Goal: Transaction & Acquisition: Purchase product/service

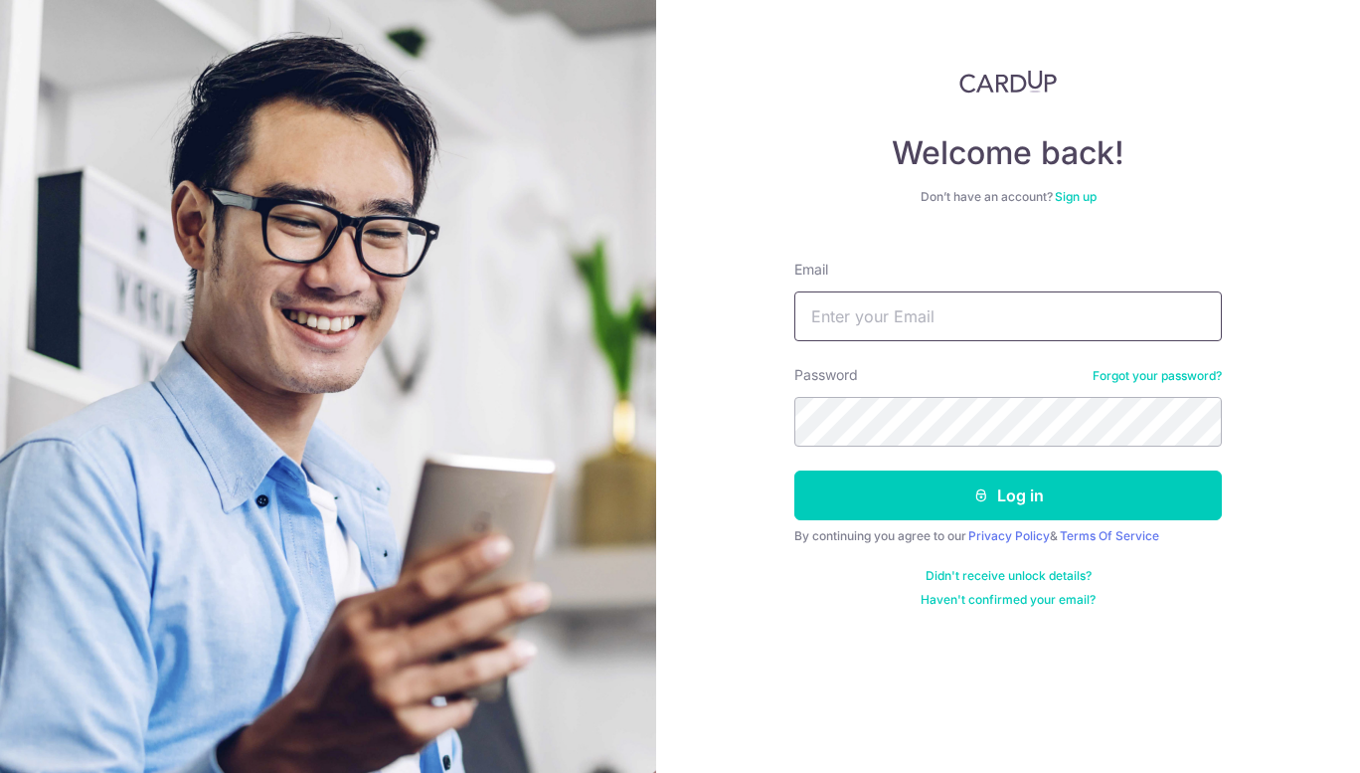
type input "stellaleehs@gmail.com"
click at [958, 485] on button "Log in" at bounding box center [1008, 495] width 428 height 50
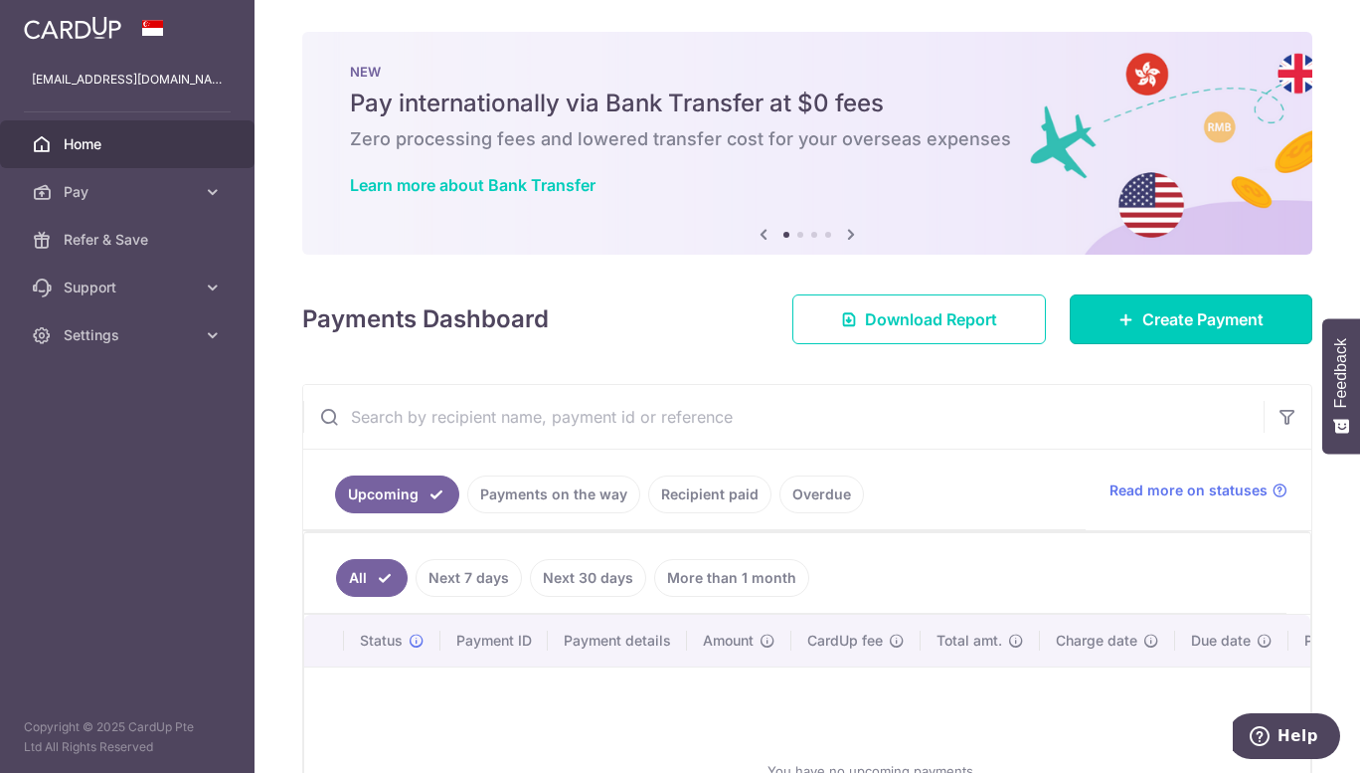
click at [1153, 327] on span "Create Payment" at bounding box center [1202, 319] width 121 height 24
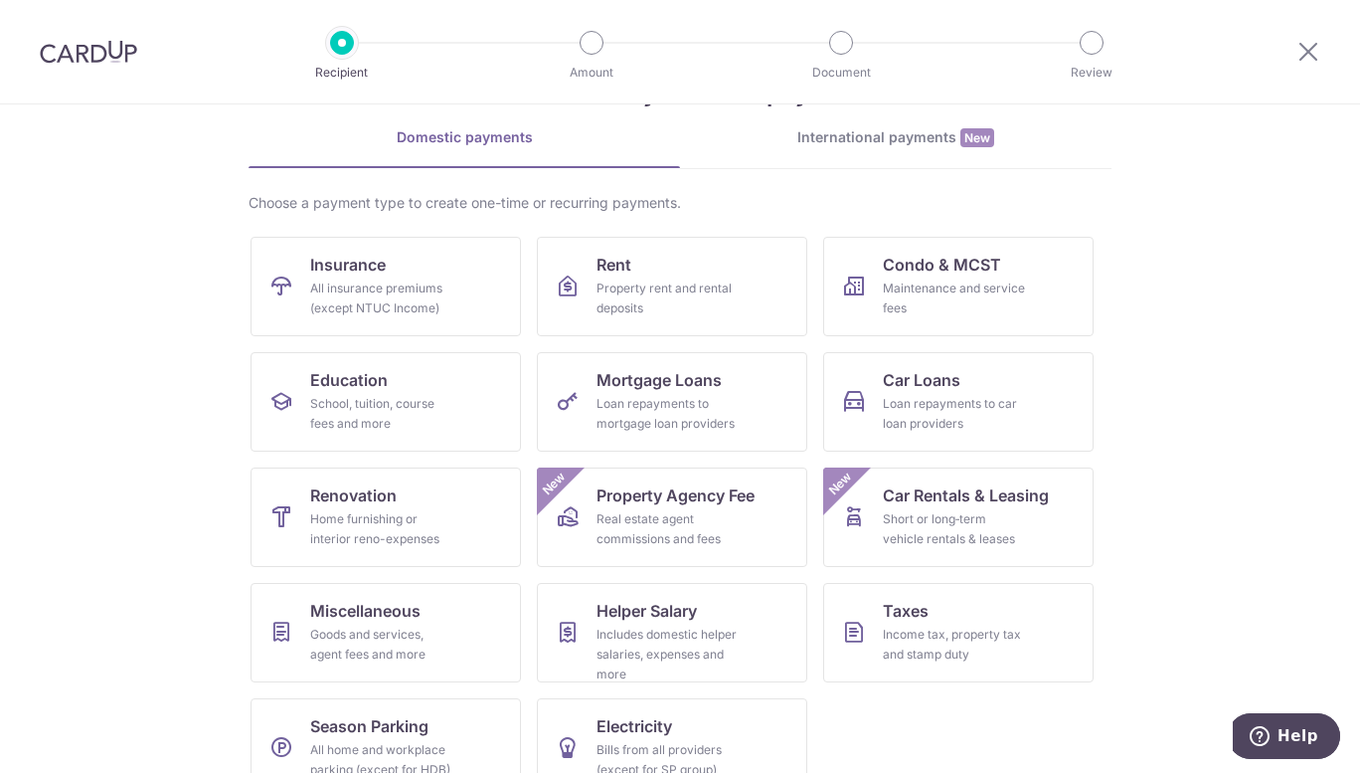
scroll to position [99, 0]
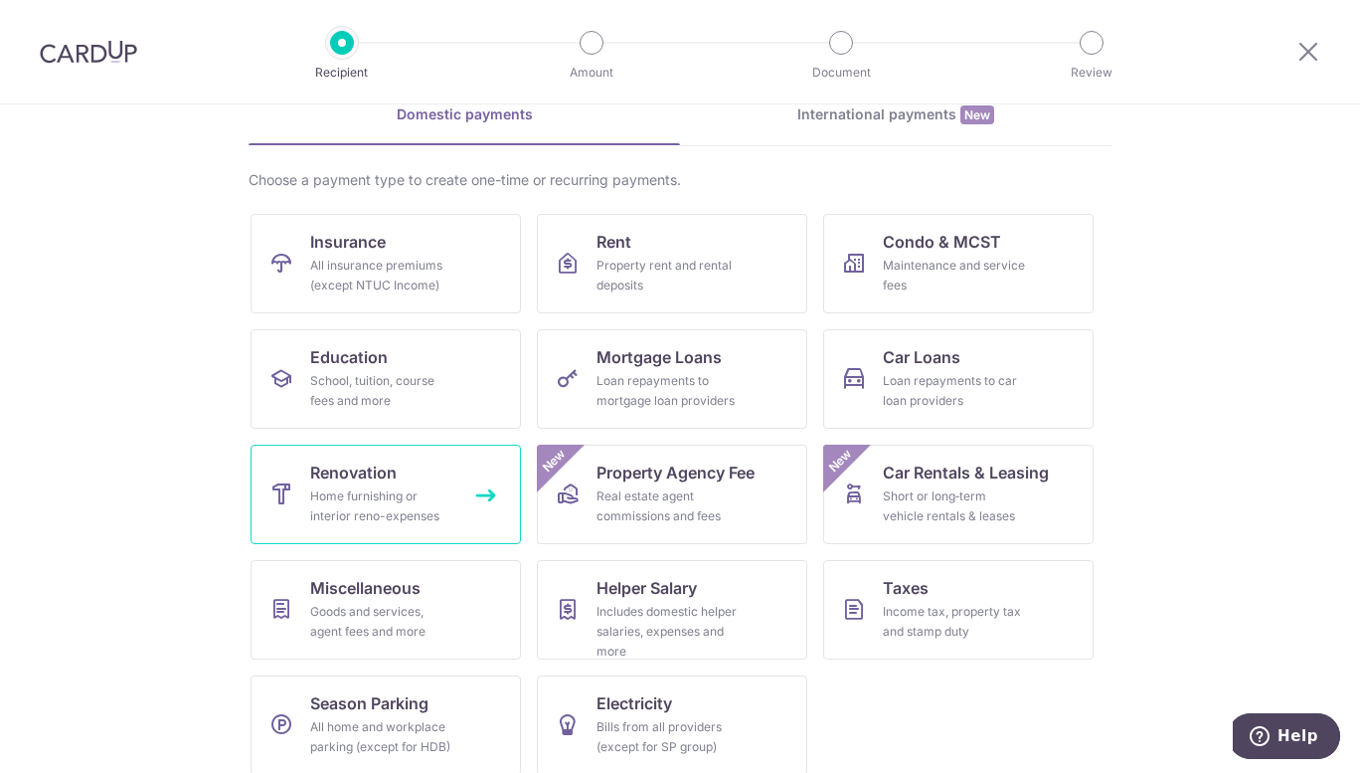
click at [434, 498] on div "Home furnishing or interior reno-expenses" at bounding box center [381, 506] width 143 height 40
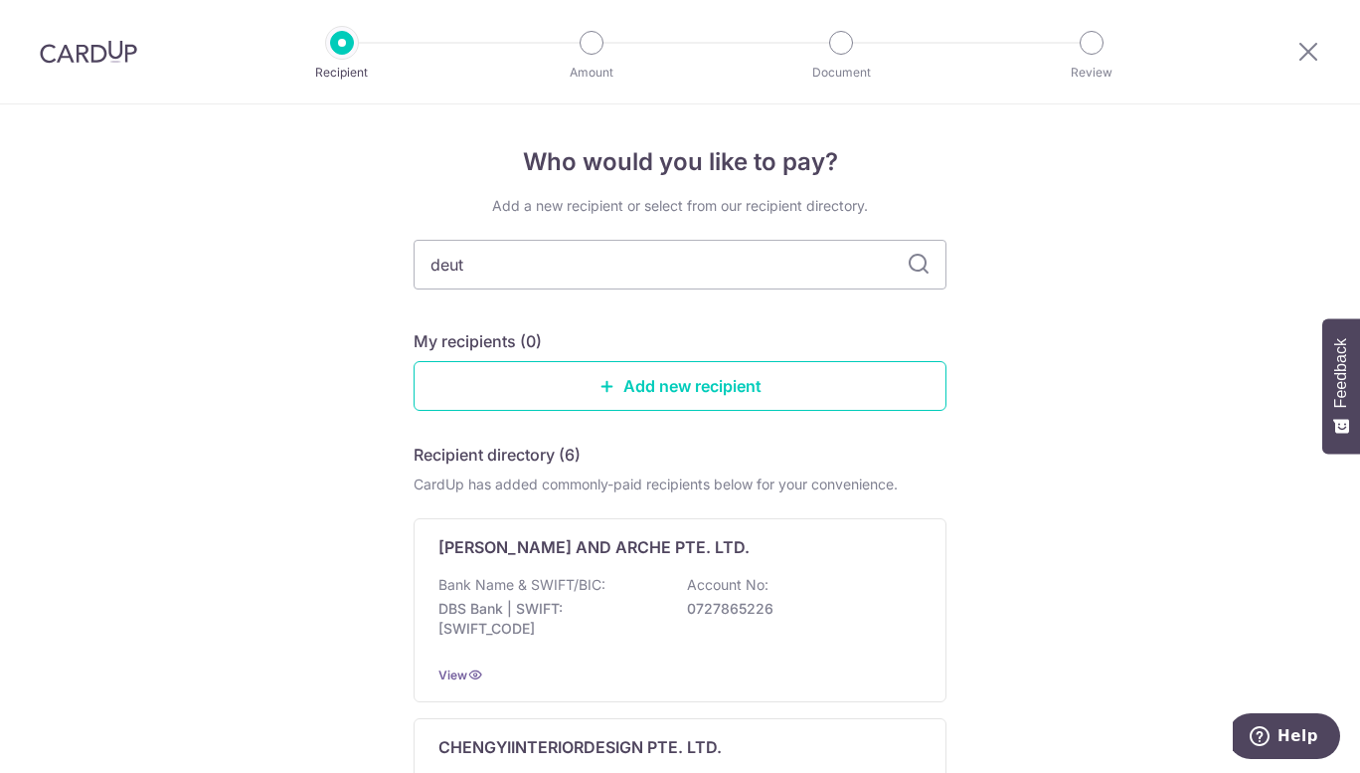
type input "deut"
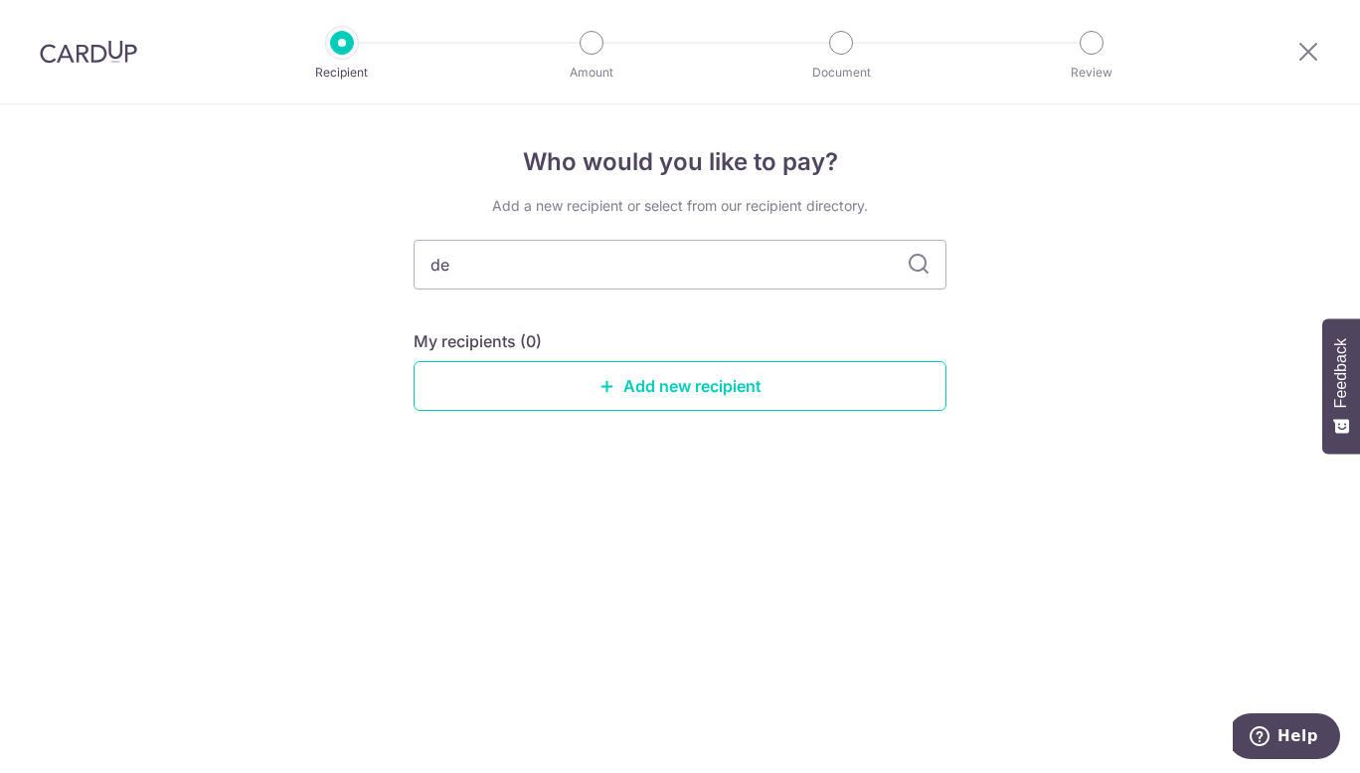
type input "d"
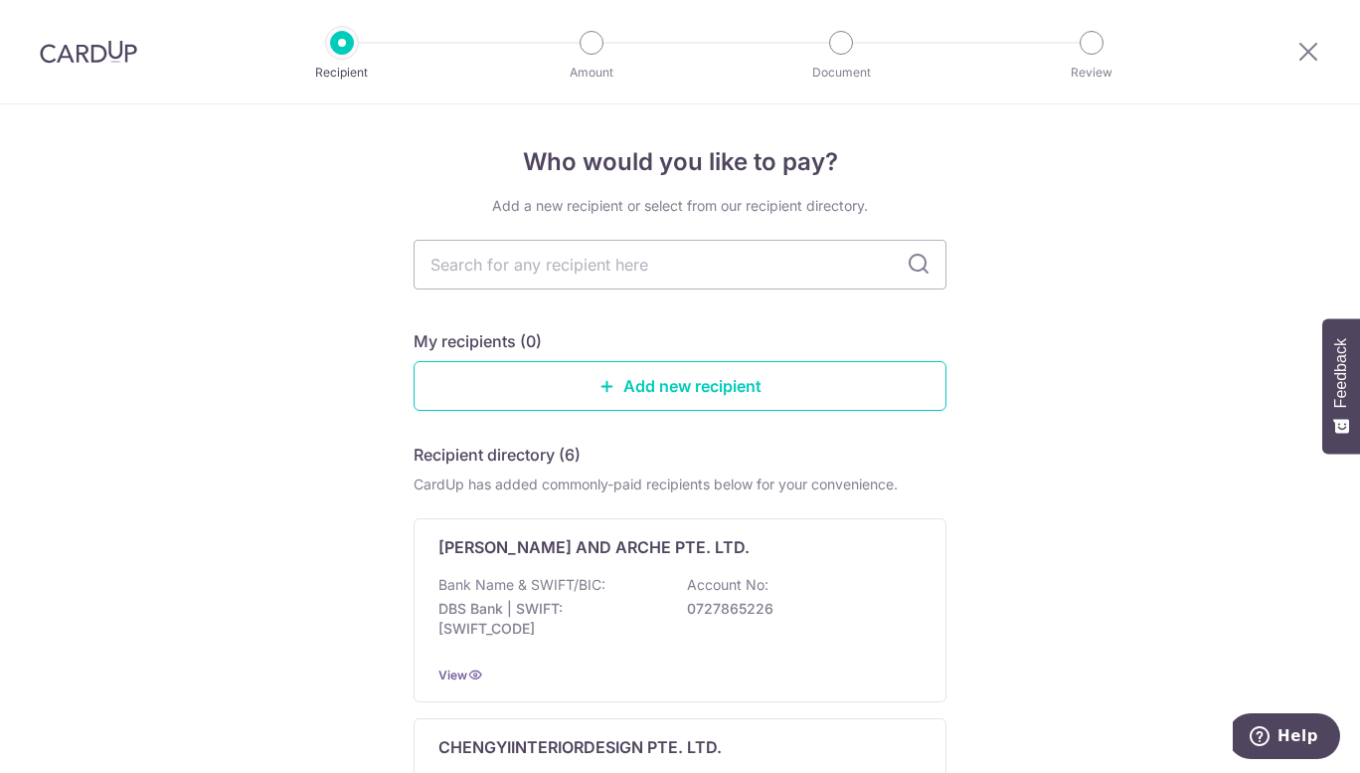
click at [636, 382] on link "Add new recipient" at bounding box center [680, 386] width 533 height 50
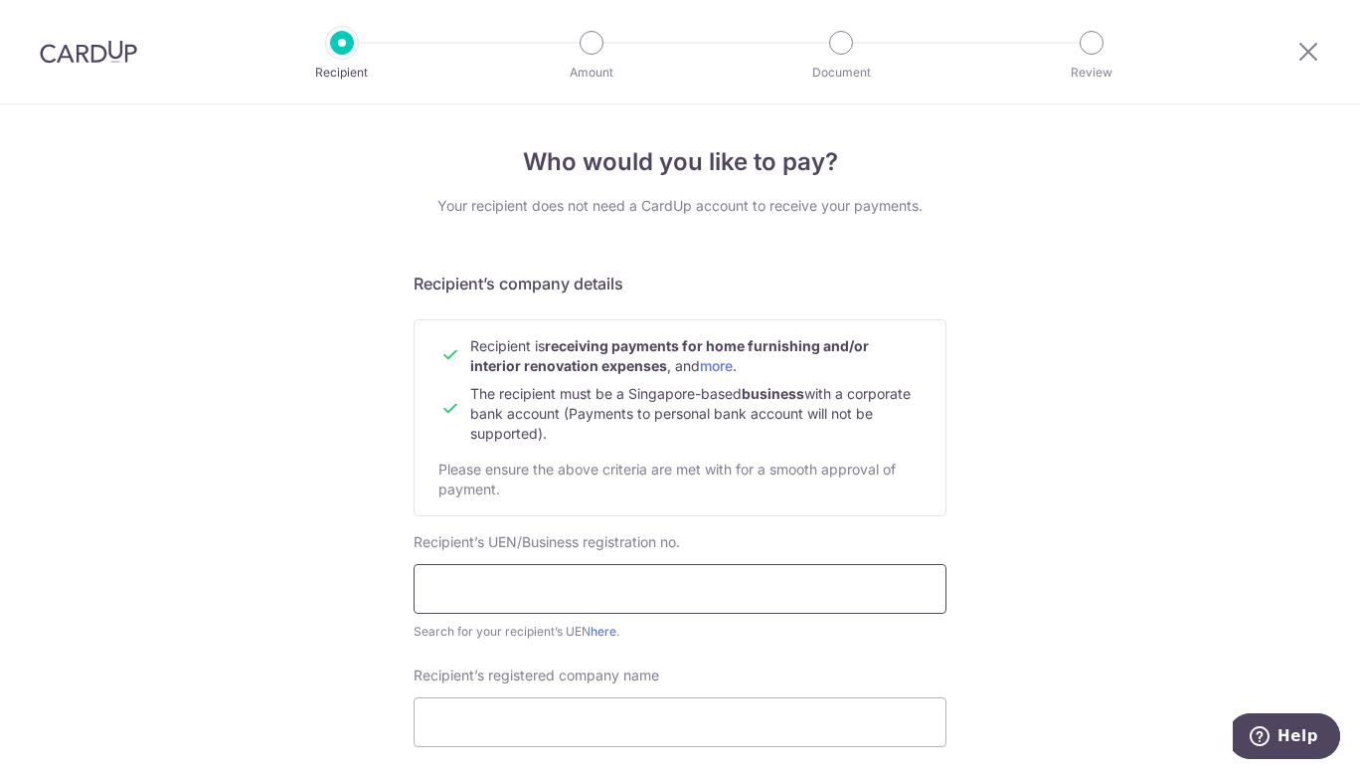
click at [623, 576] on input "text" at bounding box center [680, 589] width 533 height 50
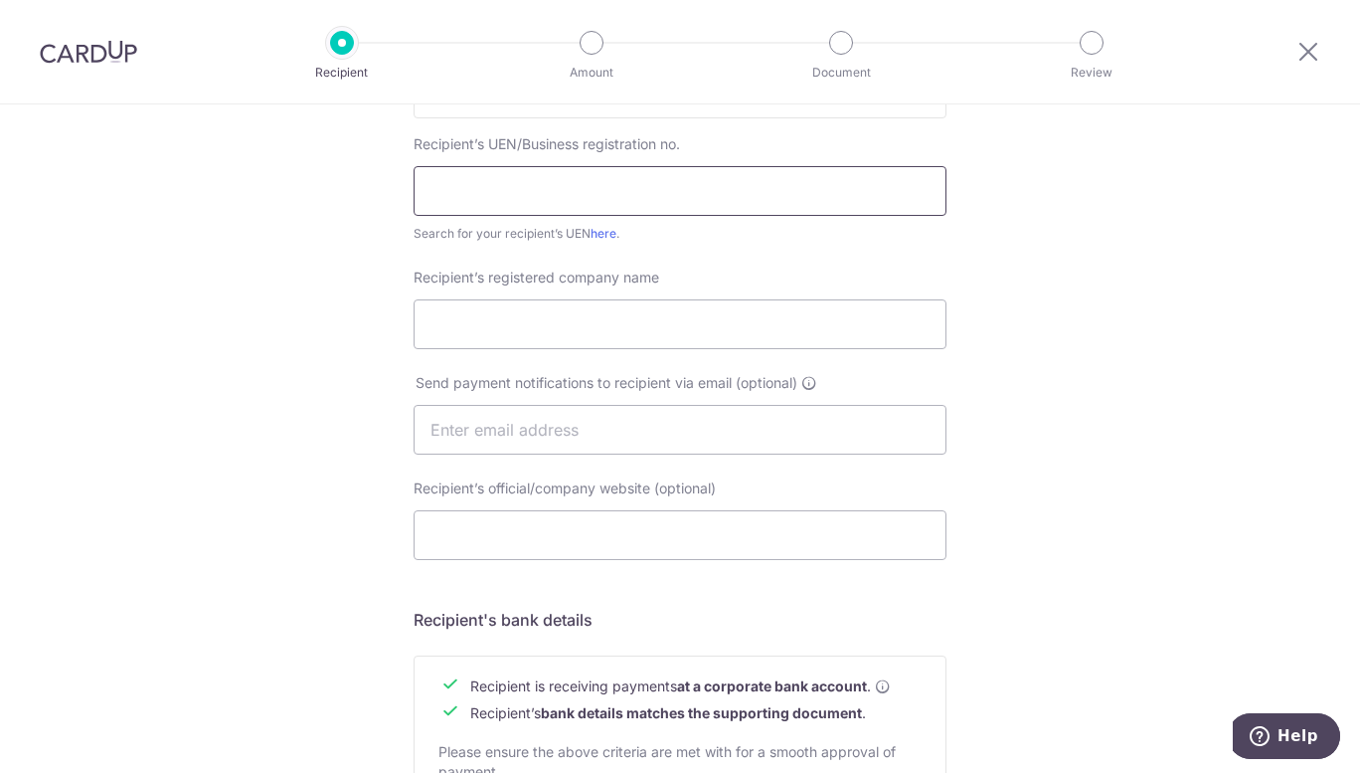
scroll to position [298, 0]
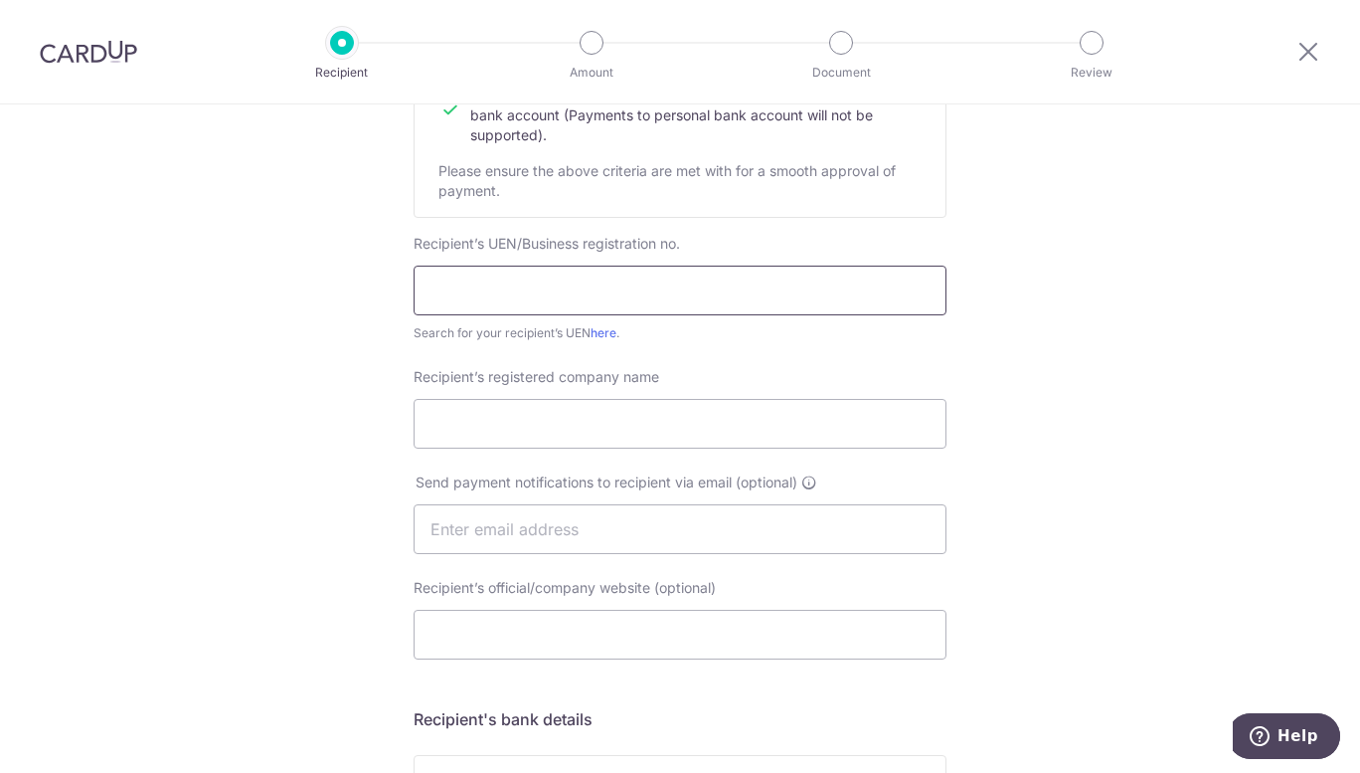
paste input "53243344X"
type input "53243344X"
click at [627, 412] on input "Recipient’s registered company name" at bounding box center [680, 424] width 533 height 50
paste input "DEUT28.6""
type input "DEUT28.6"
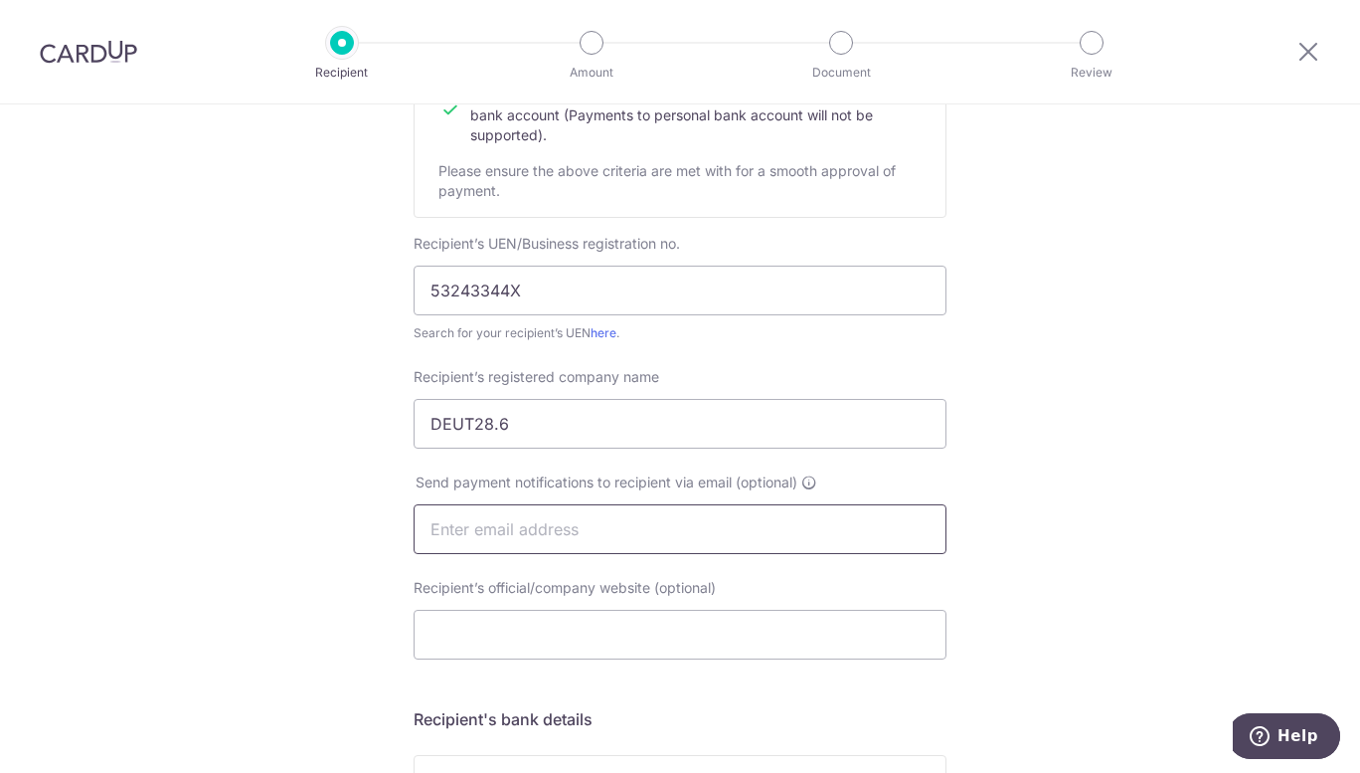
click at [789, 533] on input "text" at bounding box center [680, 529] width 533 height 50
type input "s"
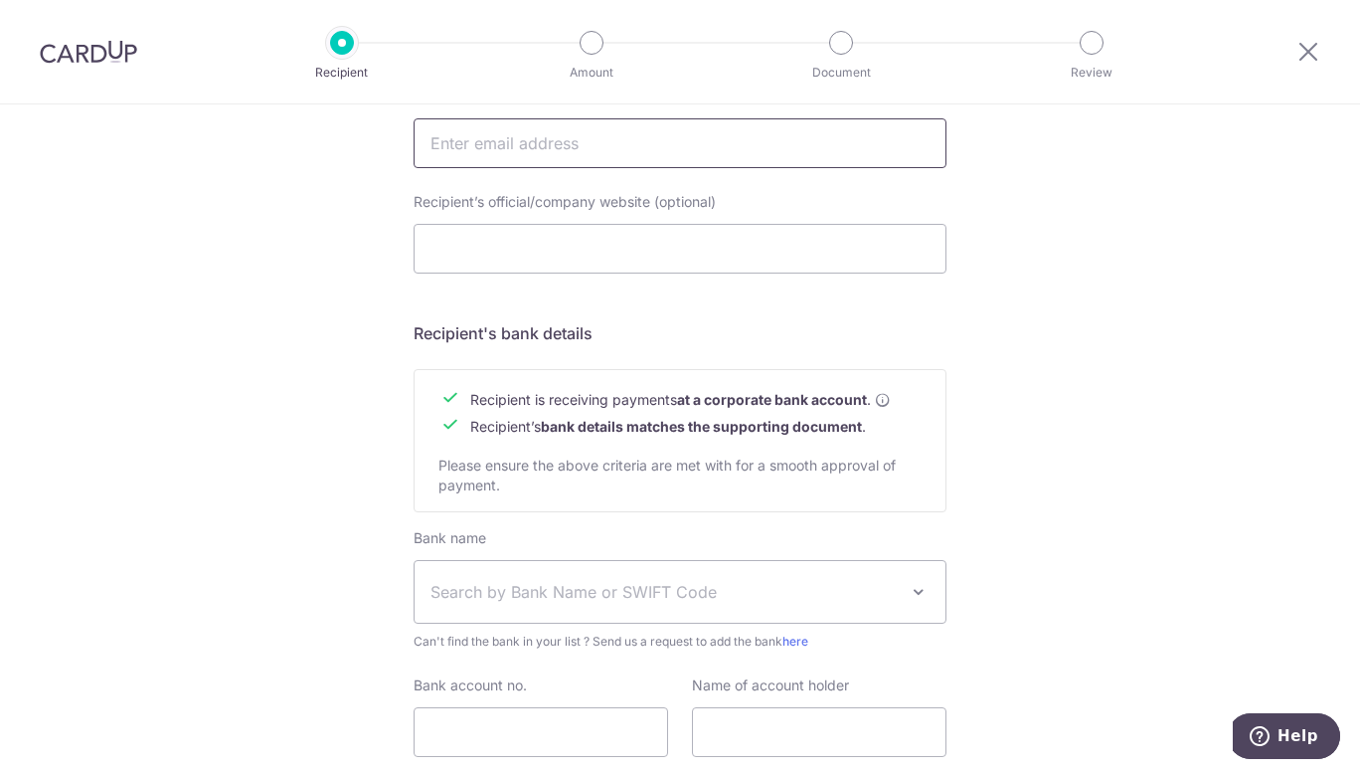
scroll to position [696, 0]
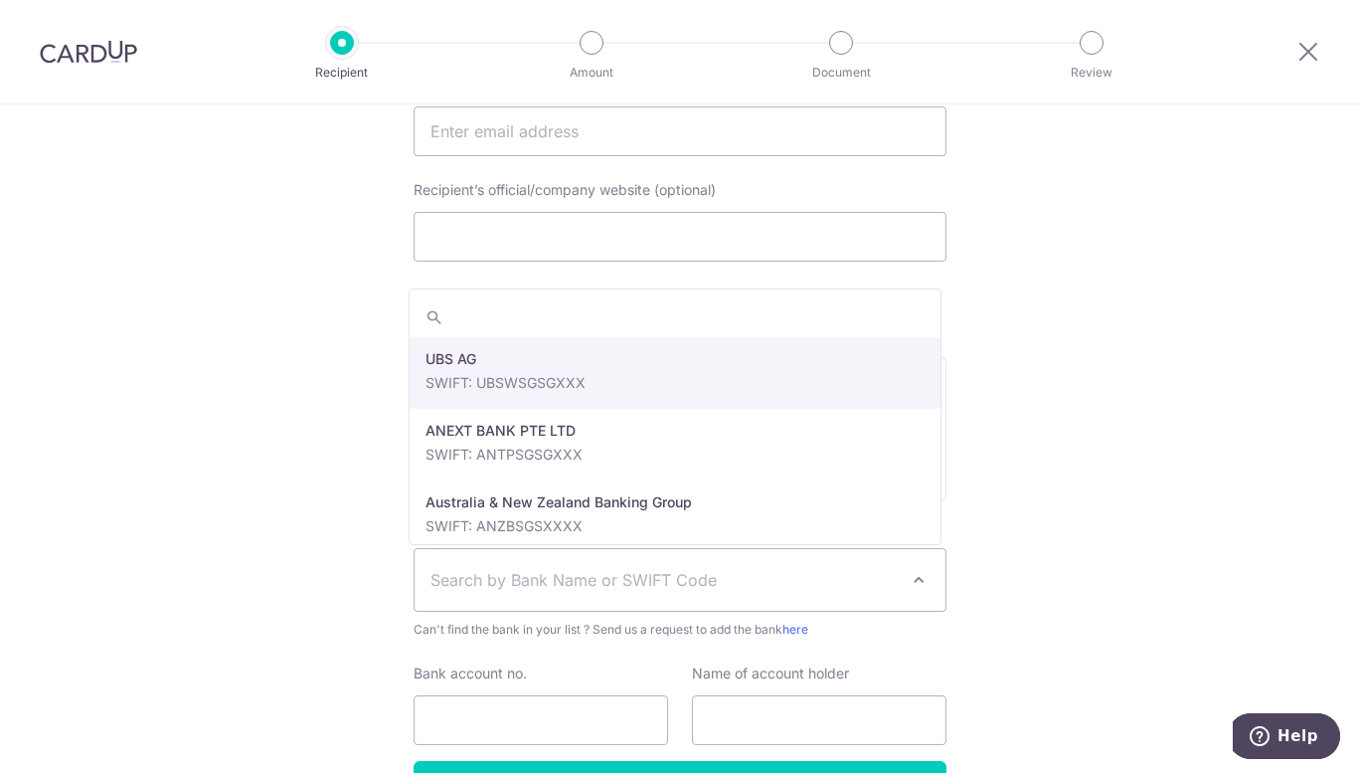
click at [706, 581] on span "Search by Bank Name or SWIFT Code" at bounding box center [664, 580] width 467 height 24
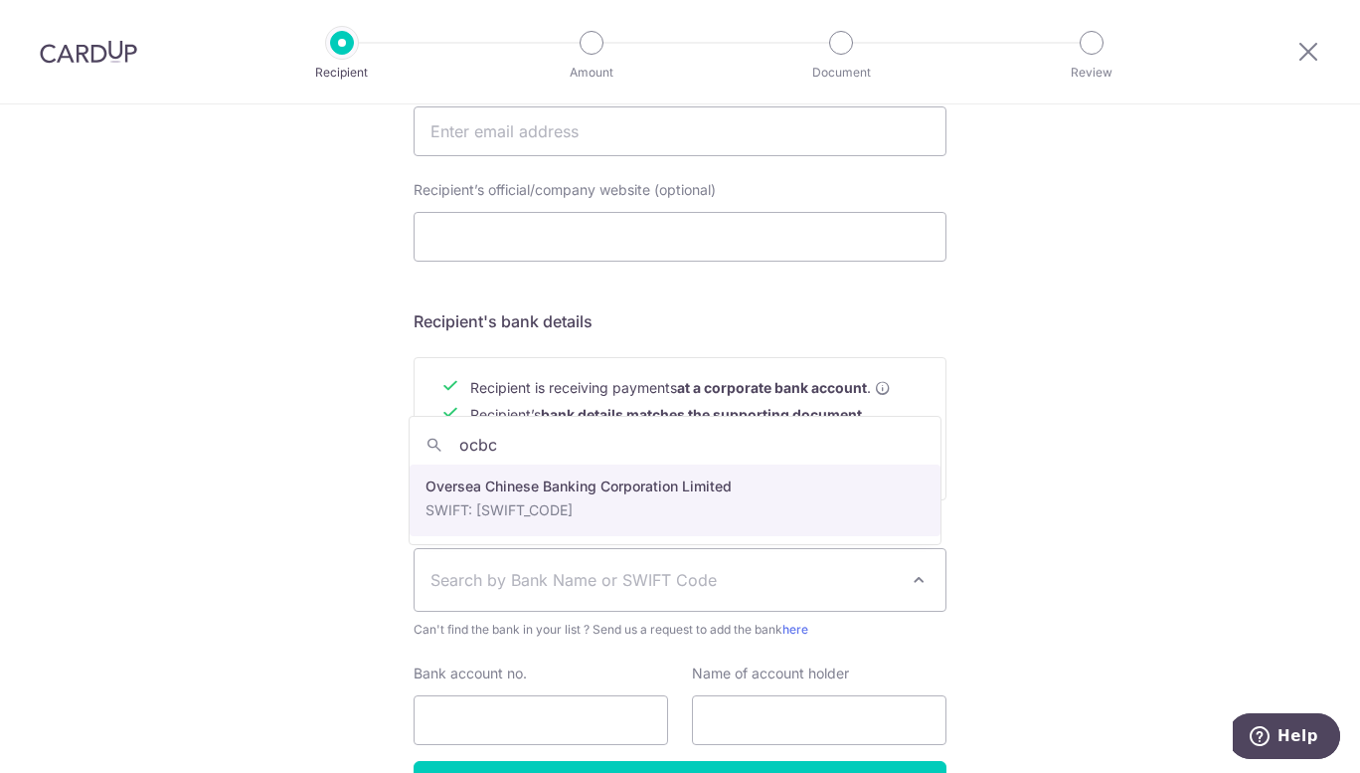
type input "ocbc"
select select "12"
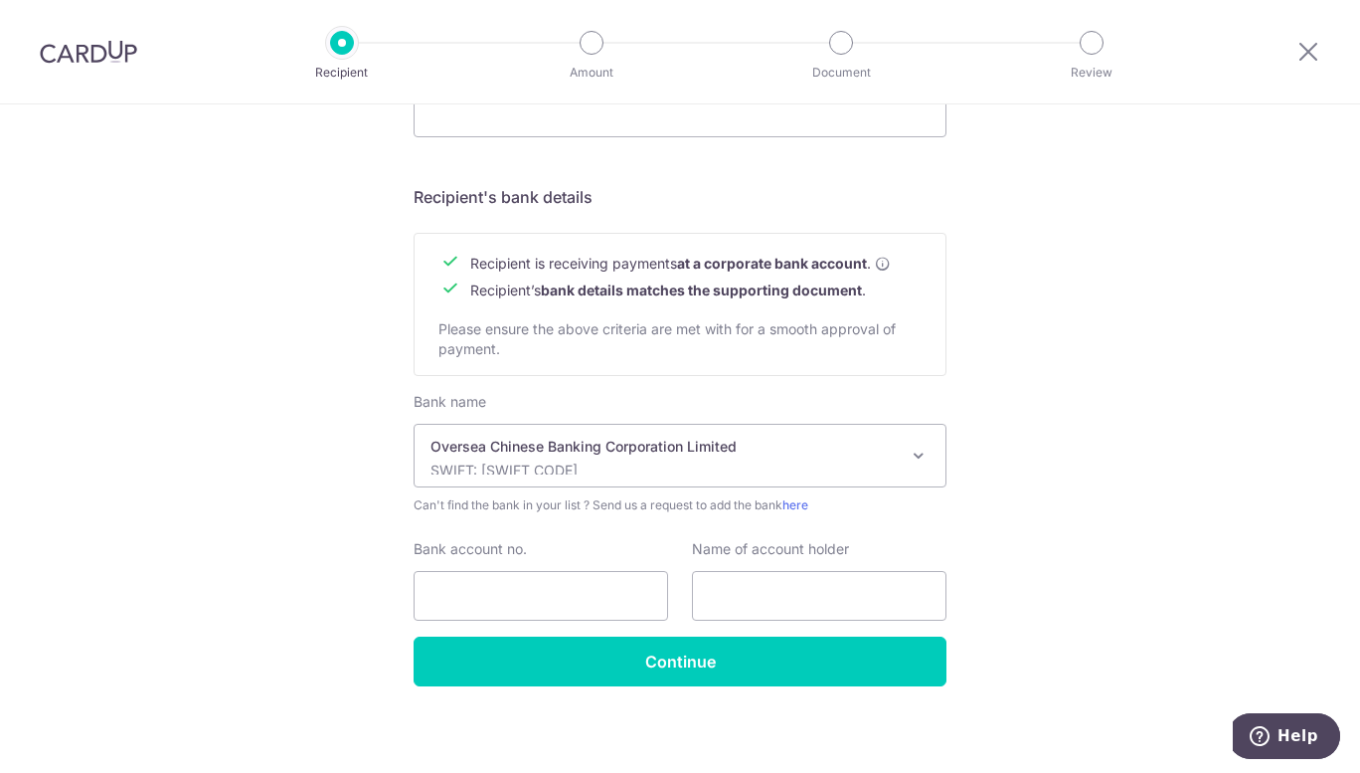
scroll to position [828, 0]
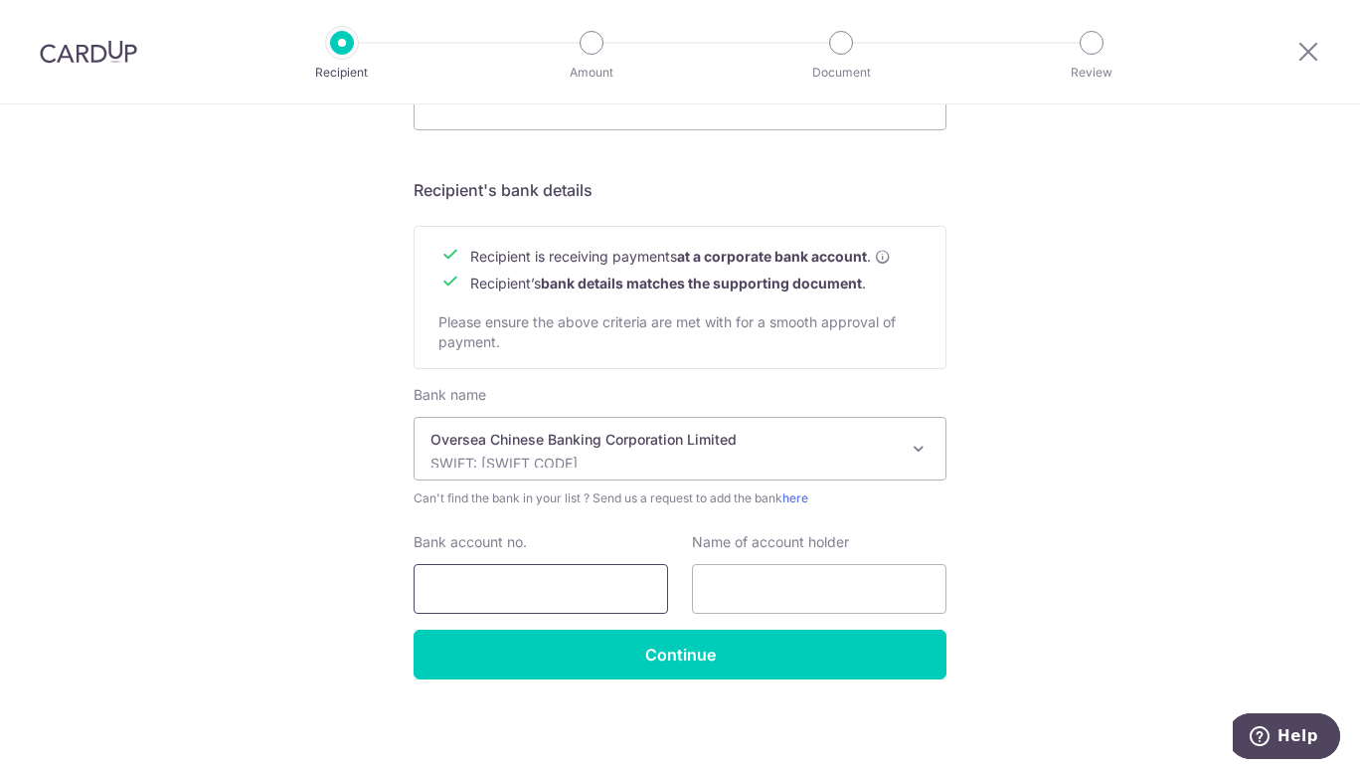
click at [591, 594] on input "Bank account no." at bounding box center [541, 589] width 255 height 50
paste input "647-826536-001"
click at [460, 596] on input "647-826536-001" at bounding box center [541, 589] width 255 height 50
type input "647826536001"
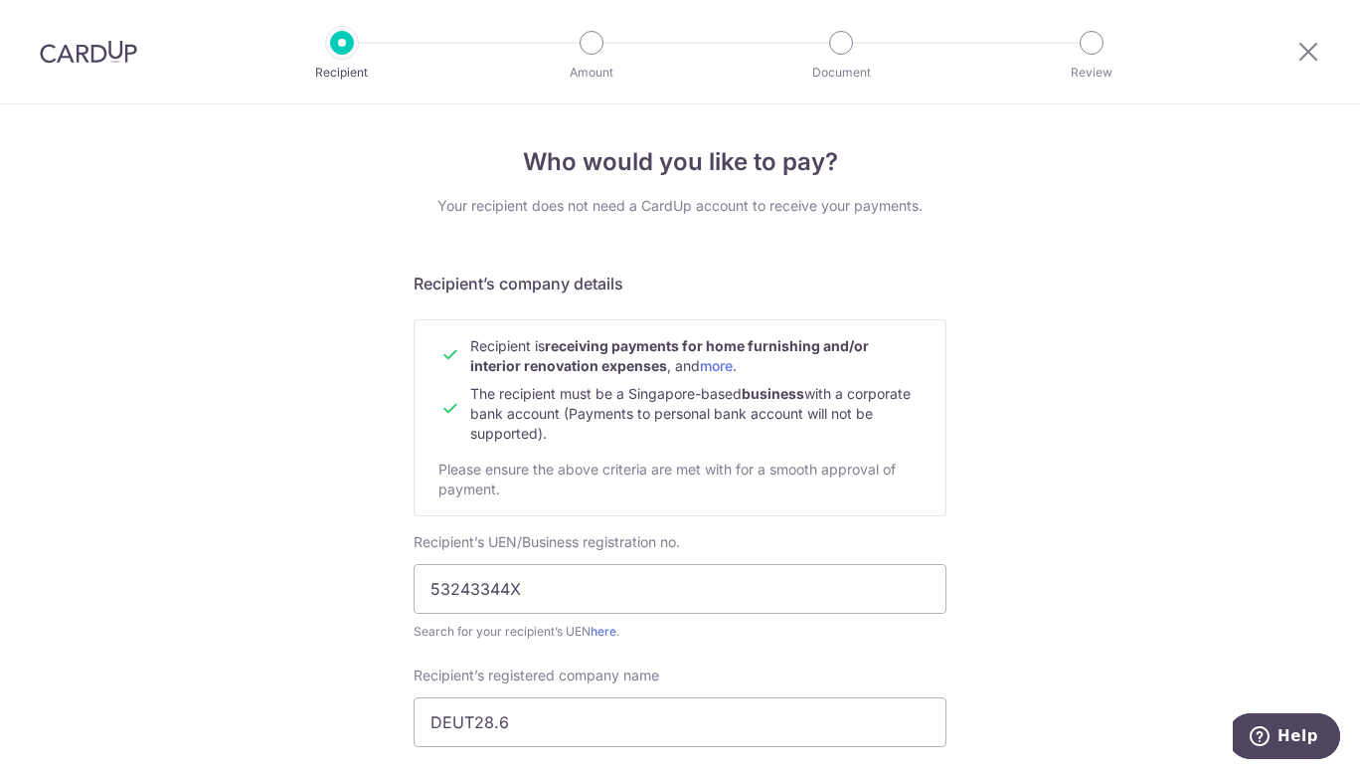
scroll to position [199, 0]
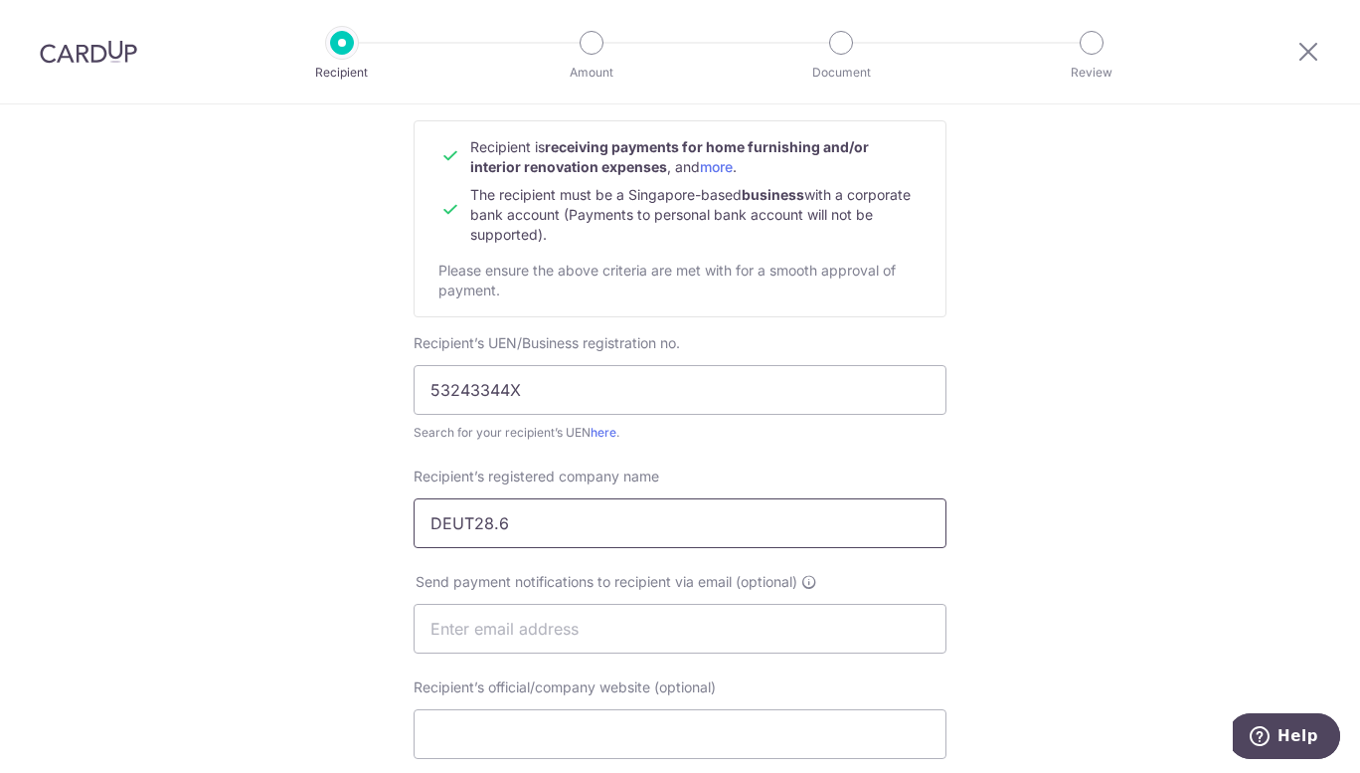
click at [560, 523] on input "DEUT28.6" at bounding box center [680, 523] width 533 height 50
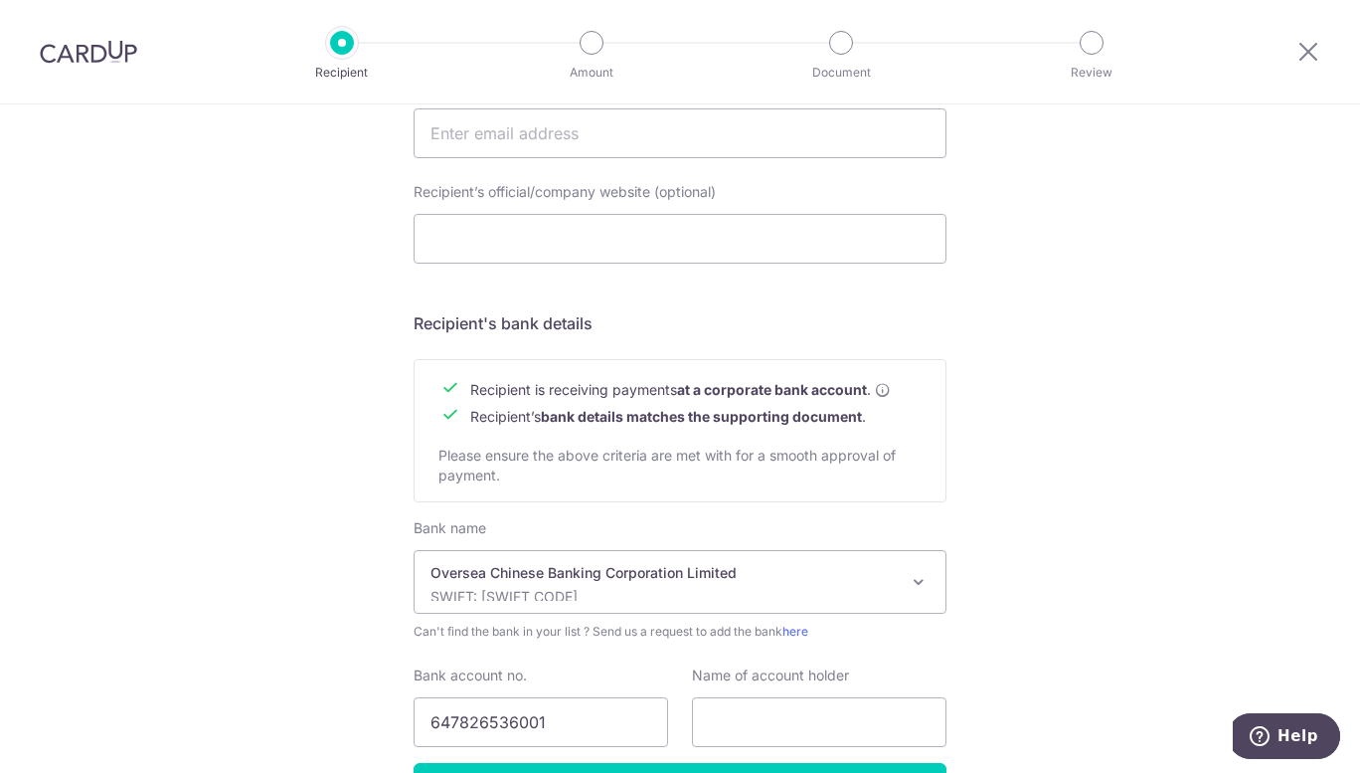
scroll to position [795, 0]
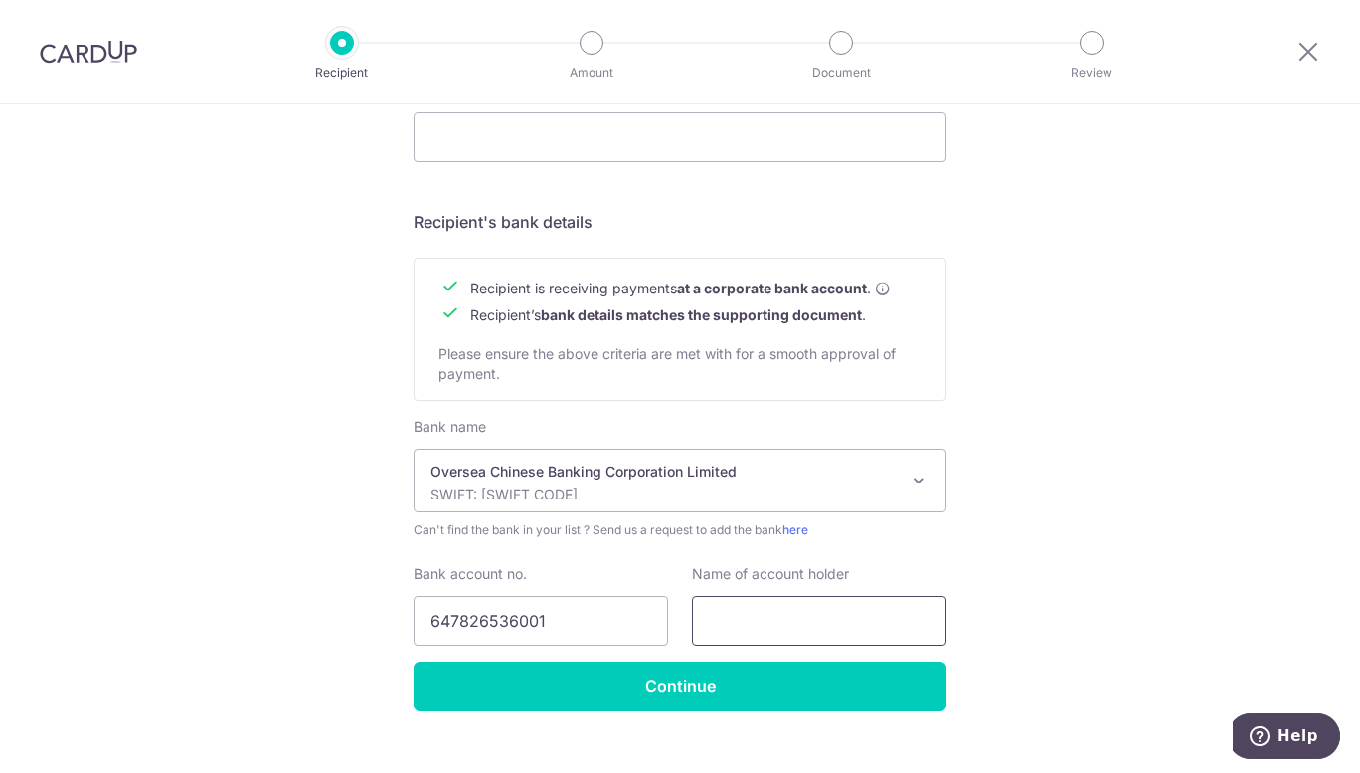
click at [815, 617] on input "text" at bounding box center [819, 621] width 255 height 50
paste input "DEUT28.6"
type input "DEUT28.6"
click at [791, 695] on input "Continue" at bounding box center [680, 686] width 533 height 50
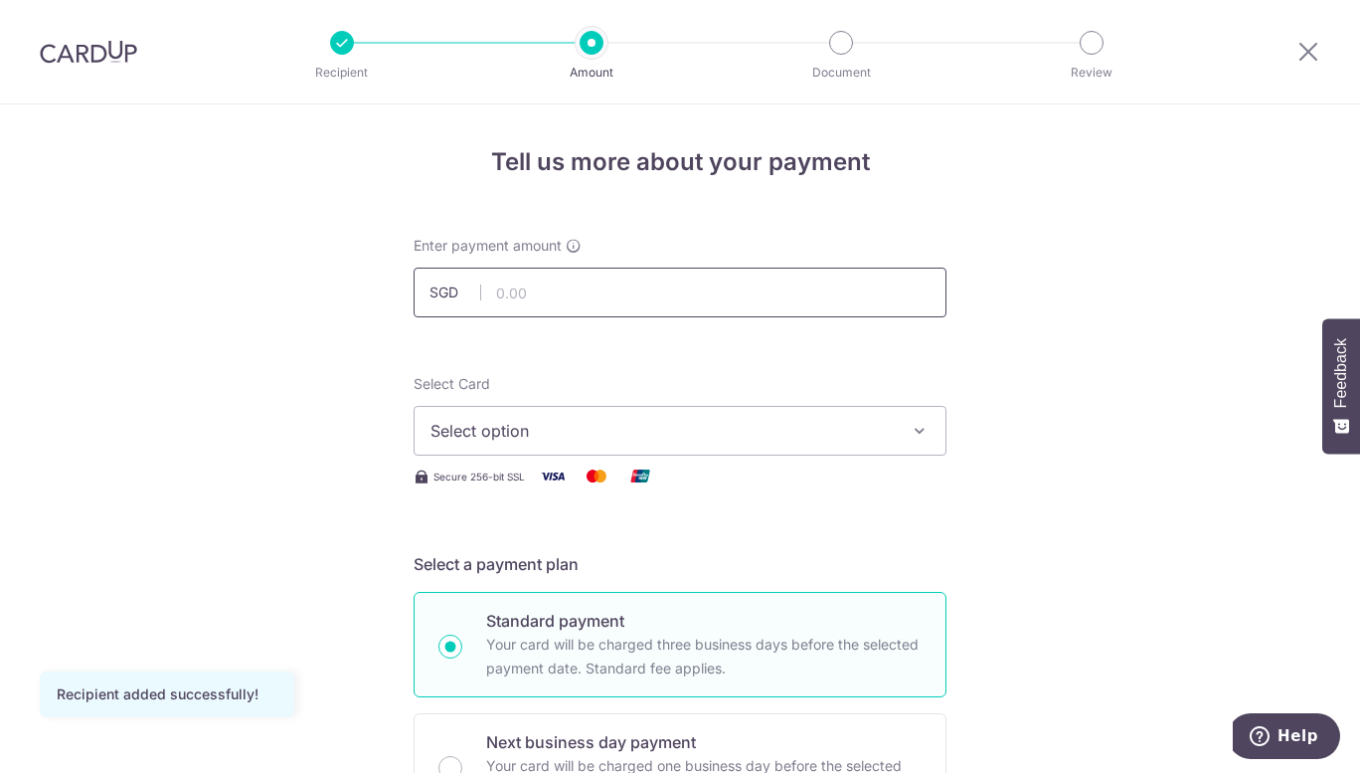
click at [693, 300] on input "text" at bounding box center [680, 292] width 533 height 50
type input "20,000.00"
click at [711, 412] on button "Select option" at bounding box center [680, 431] width 533 height 50
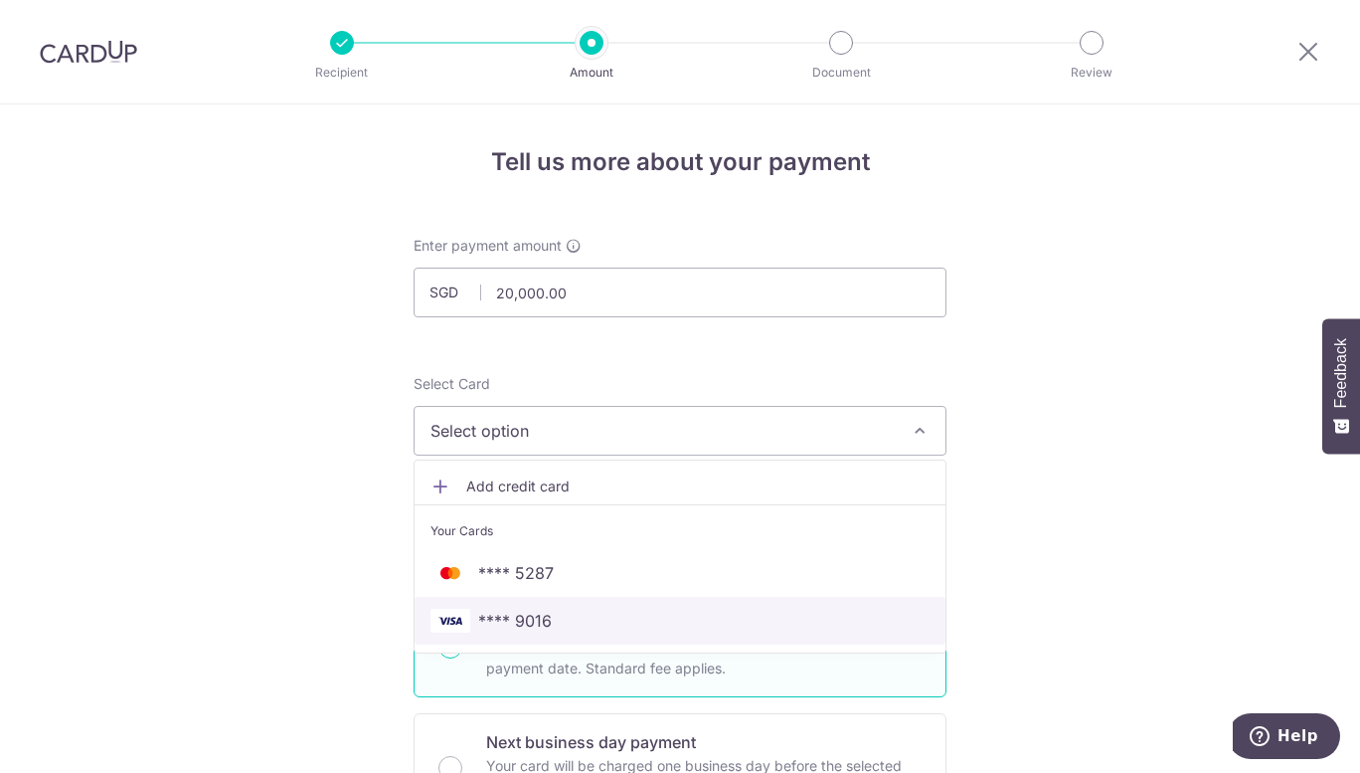
click at [757, 610] on span "**** 9016" at bounding box center [680, 621] width 499 height 24
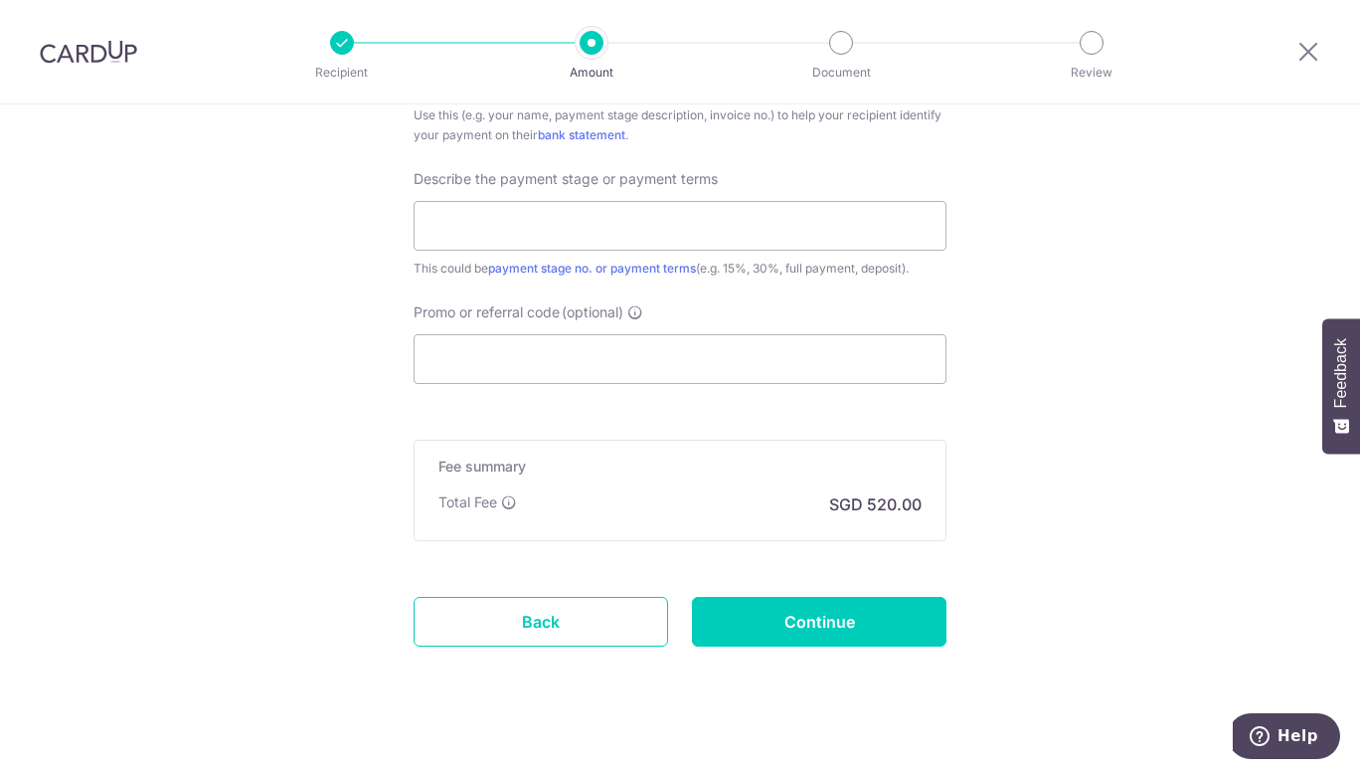
scroll to position [1264, 0]
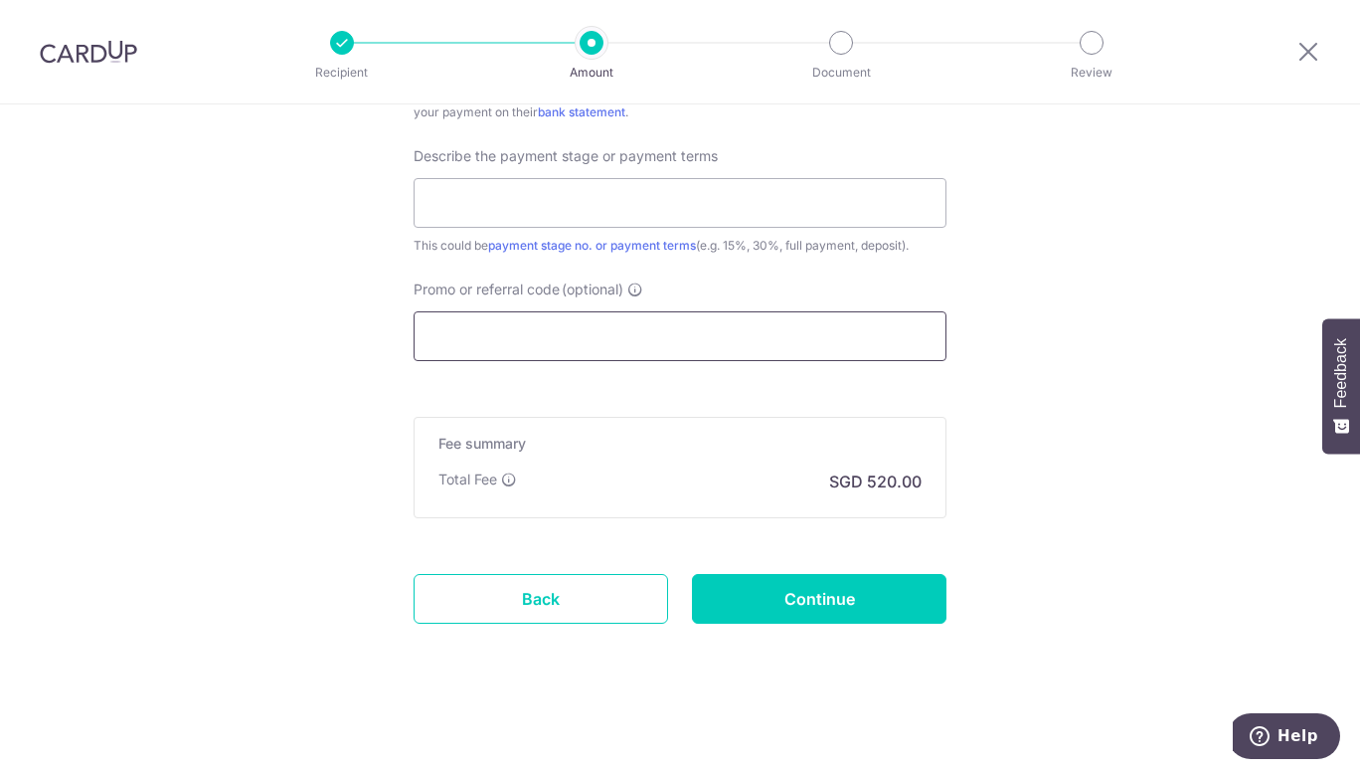
click at [537, 335] on input "Promo or referral code (optional)" at bounding box center [680, 336] width 533 height 50
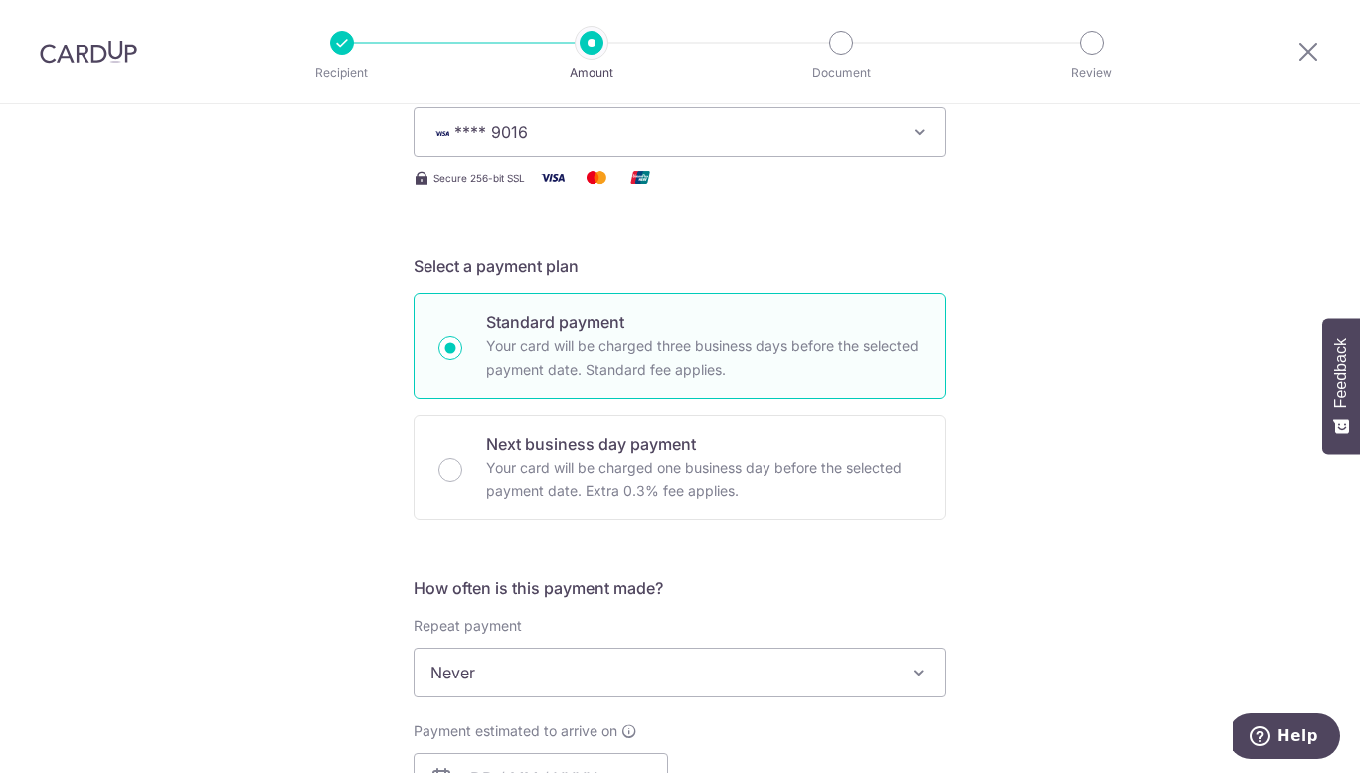
scroll to position [0, 0]
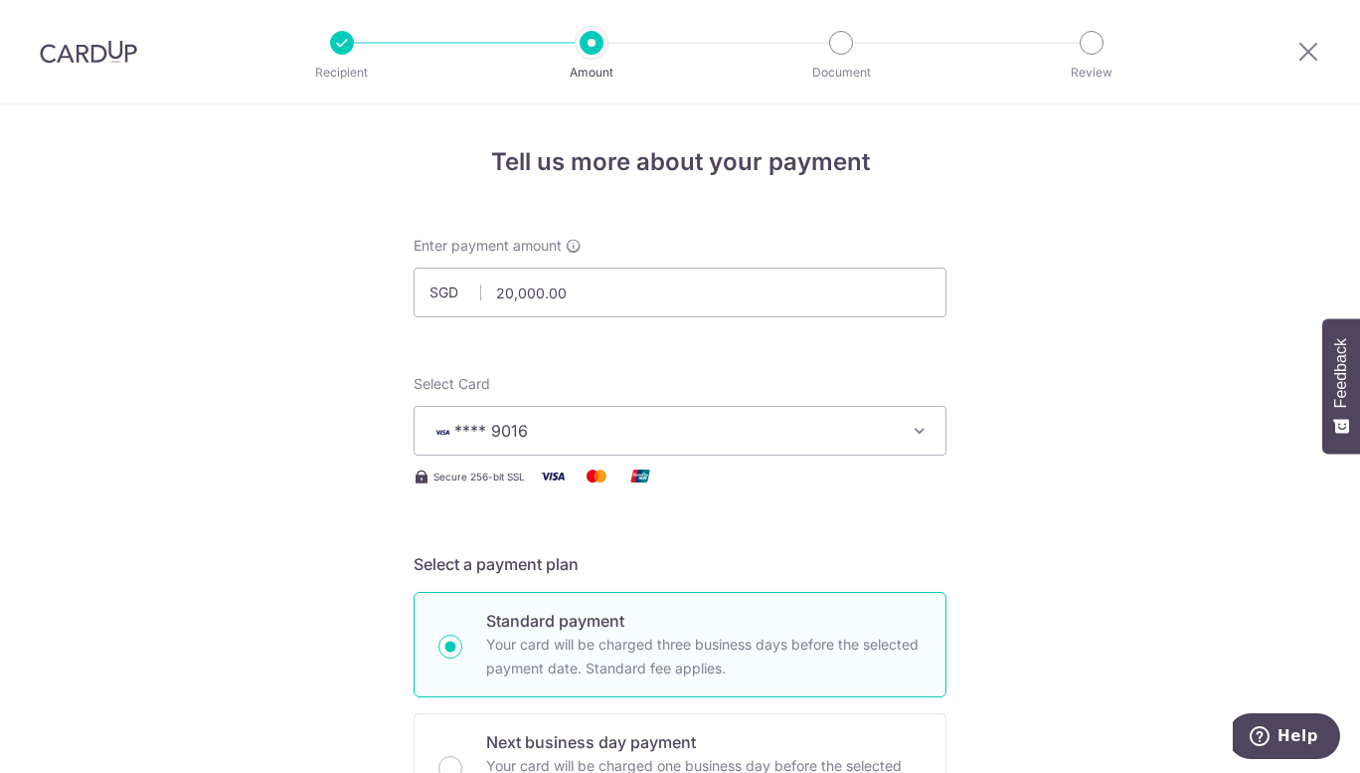
type input "RENO25ONE"
click at [800, 438] on span "**** 9016" at bounding box center [662, 431] width 463 height 24
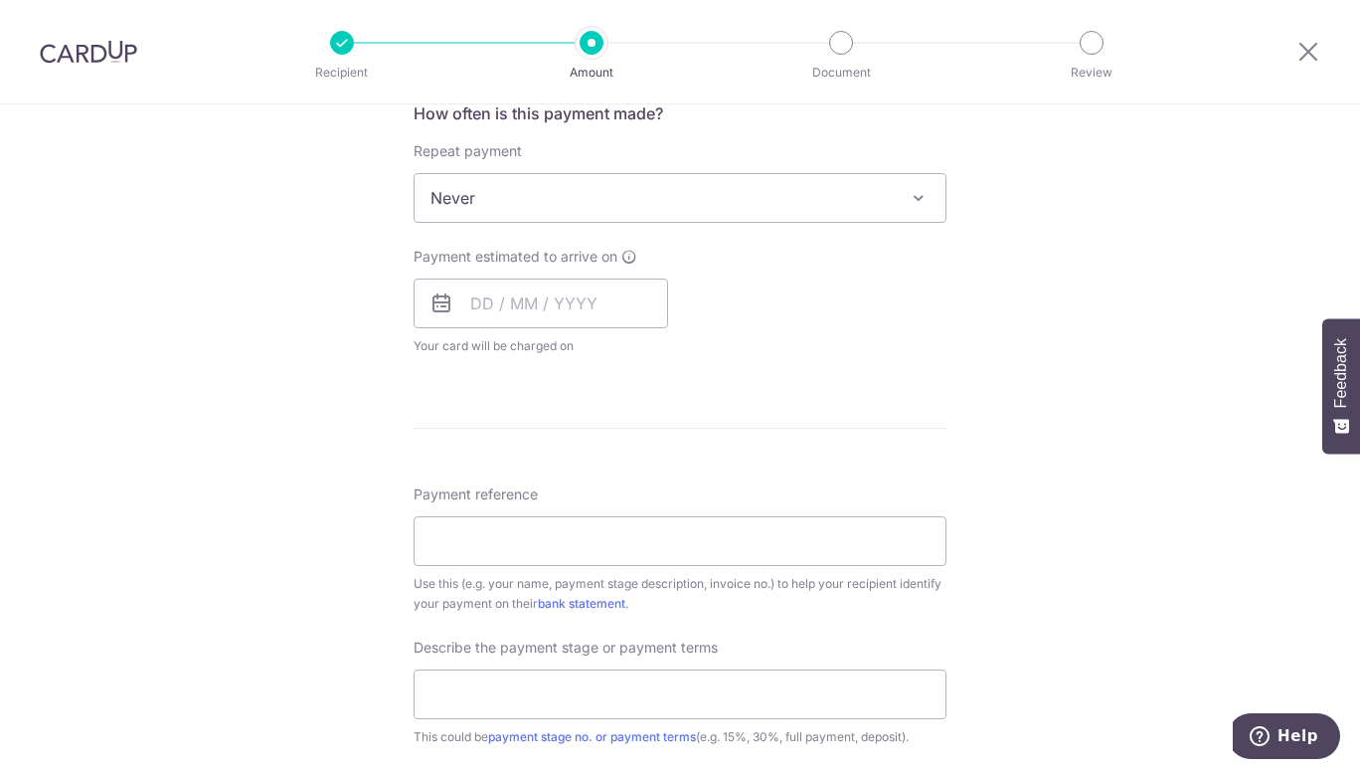
scroll to position [795, 0]
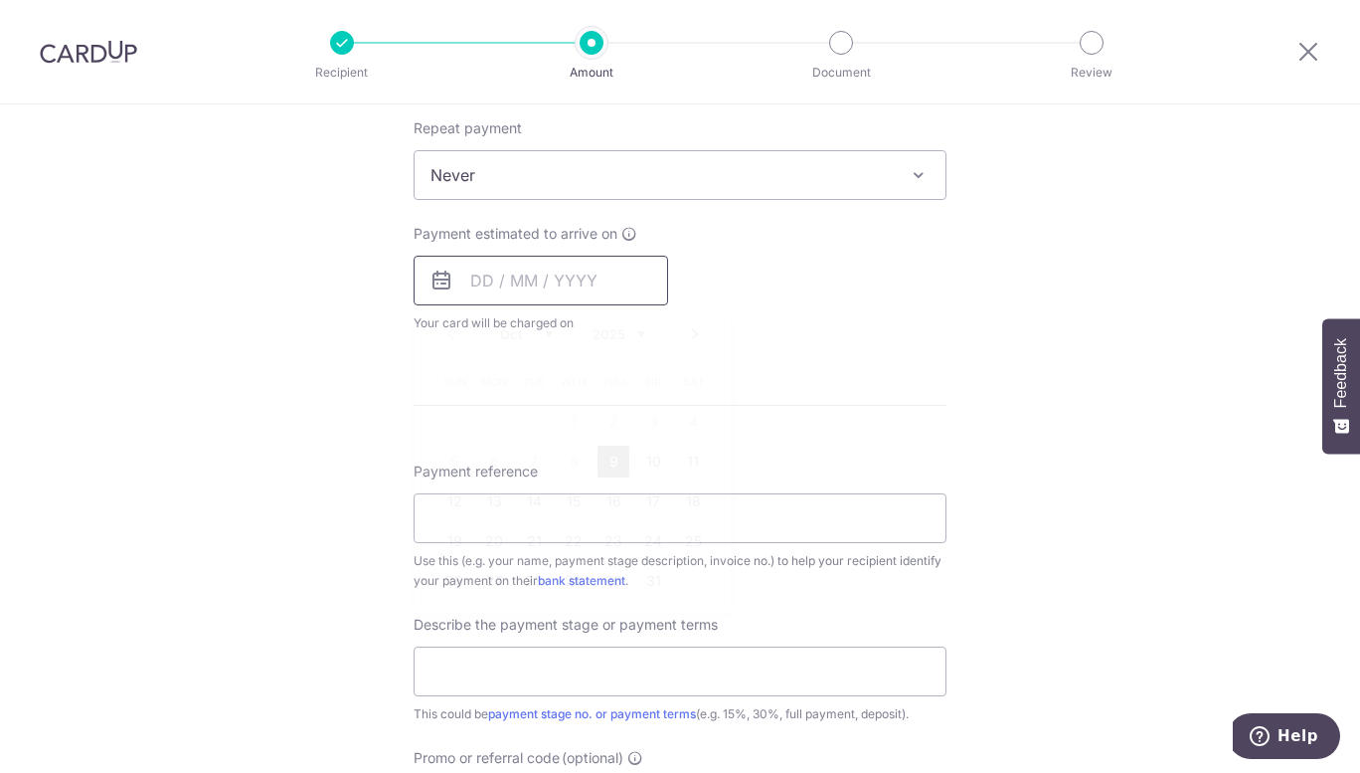
click at [557, 267] on input "text" at bounding box center [541, 281] width 255 height 50
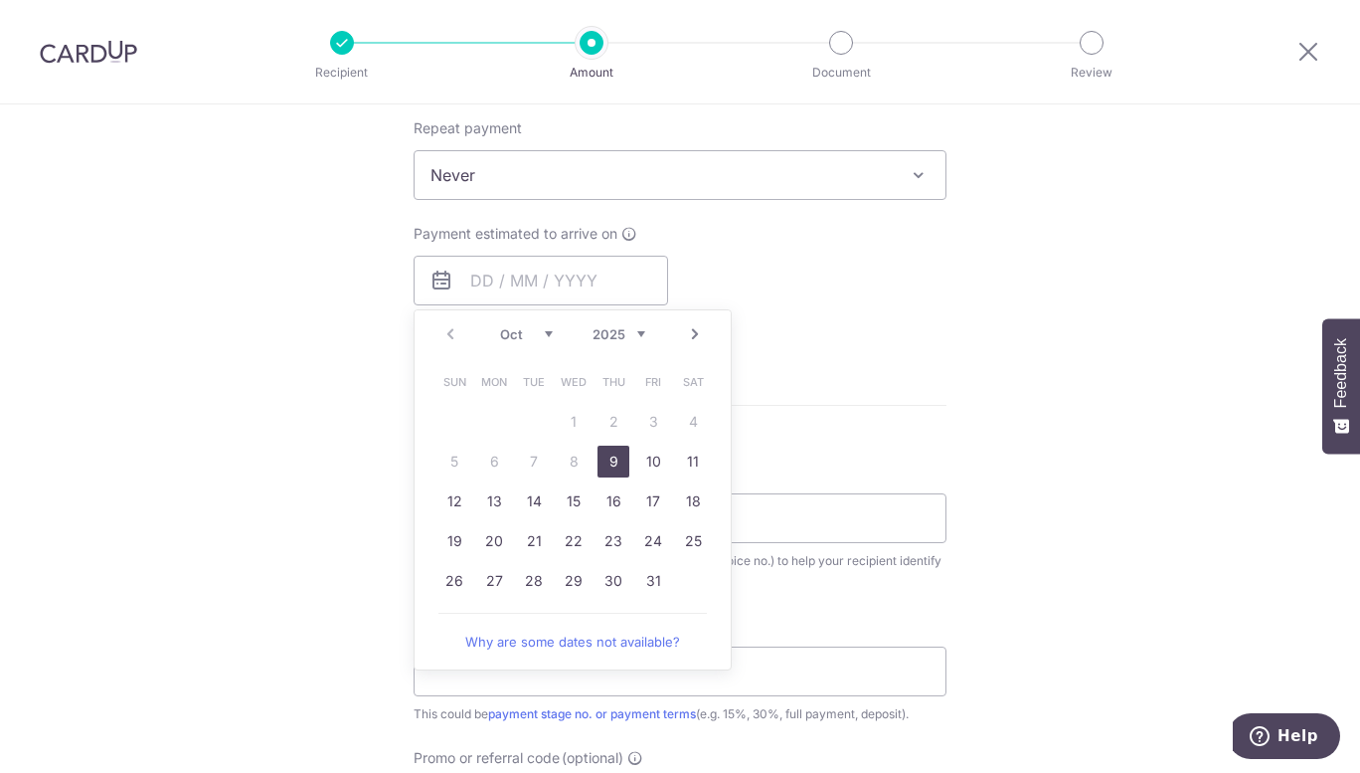
click at [610, 458] on link "9" at bounding box center [614, 461] width 32 height 32
type input "[DATE]"
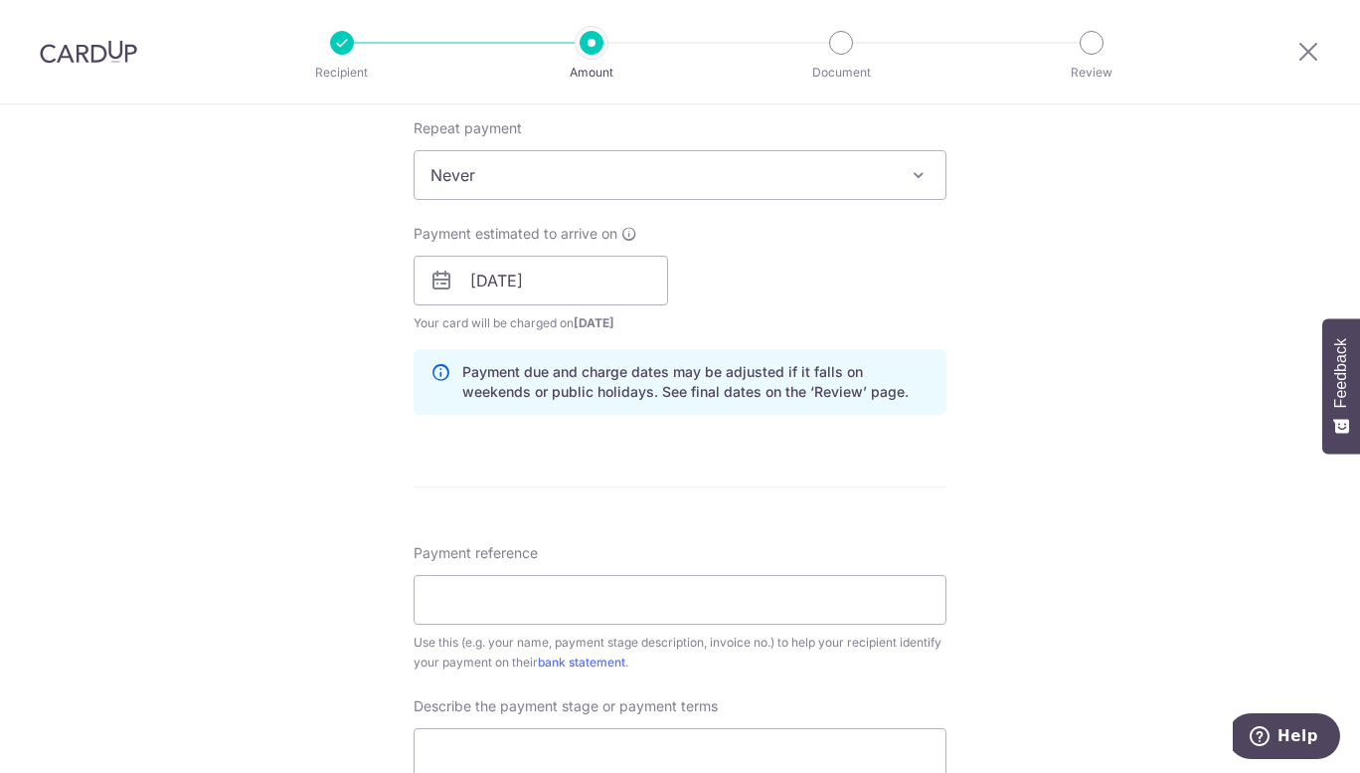
click at [963, 267] on div "Tell us more about your payment Enter payment amount SGD 20,000.00 20000.00 Rec…" at bounding box center [680, 360] width 1360 height 2103
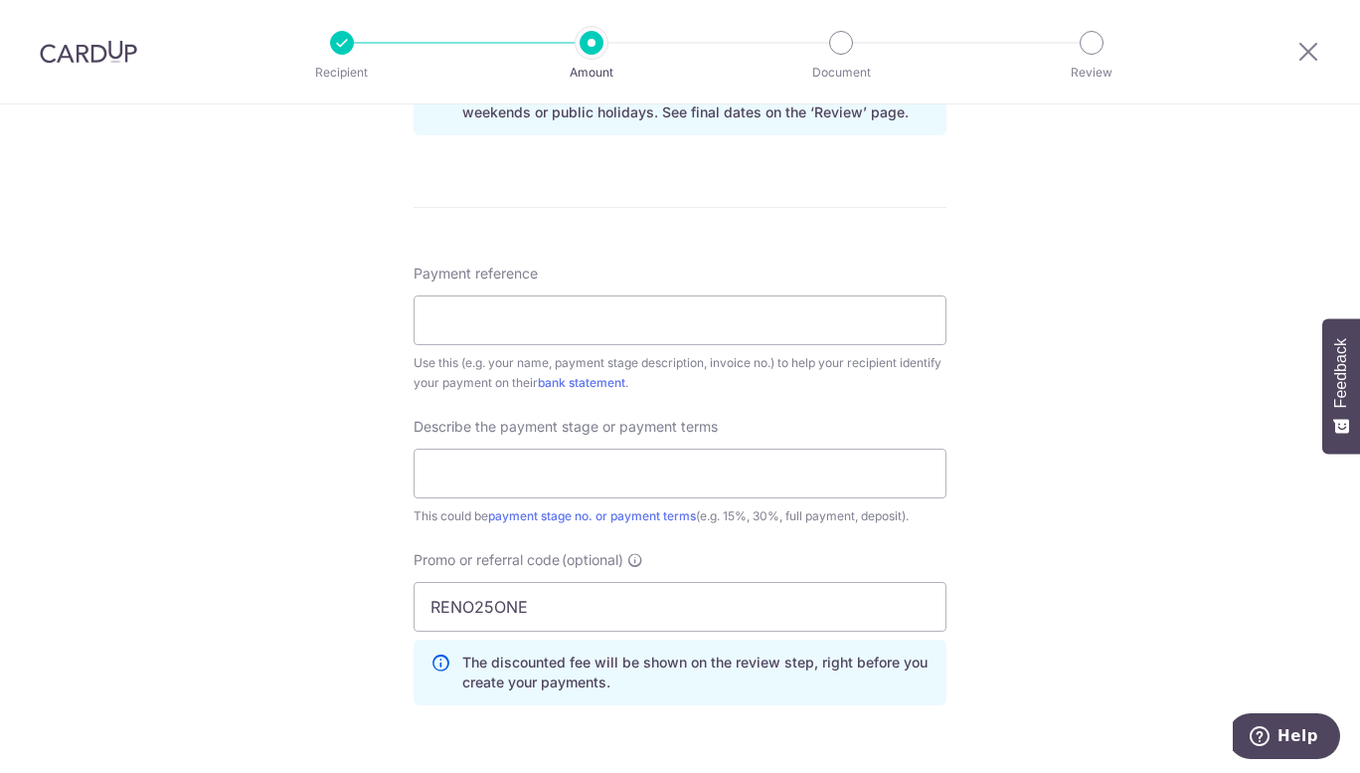
scroll to position [1094, 0]
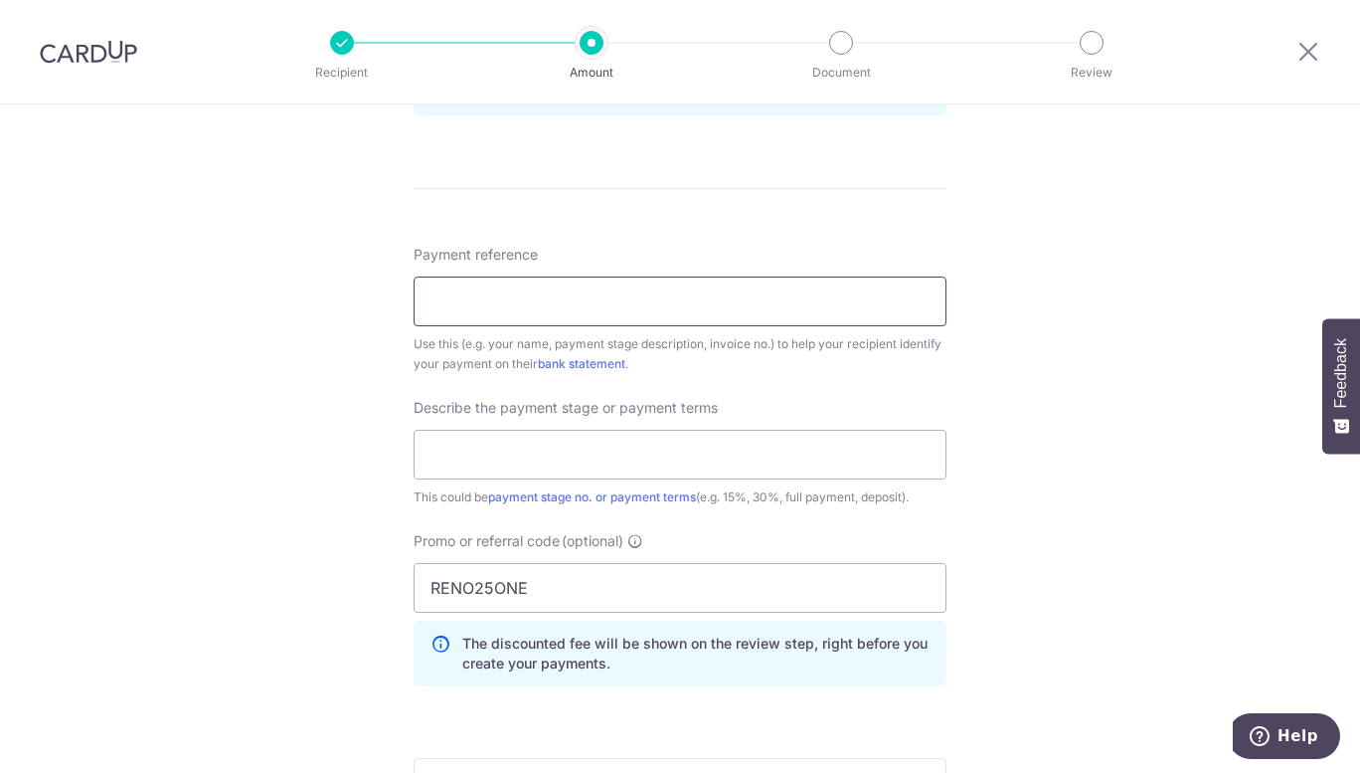
click at [536, 323] on input "Payment reference" at bounding box center [680, 301] width 533 height 50
type input "35%"
click at [528, 298] on input "35%" at bounding box center [680, 301] width 533 height 50
click at [550, 441] on input "text" at bounding box center [680, 455] width 533 height 50
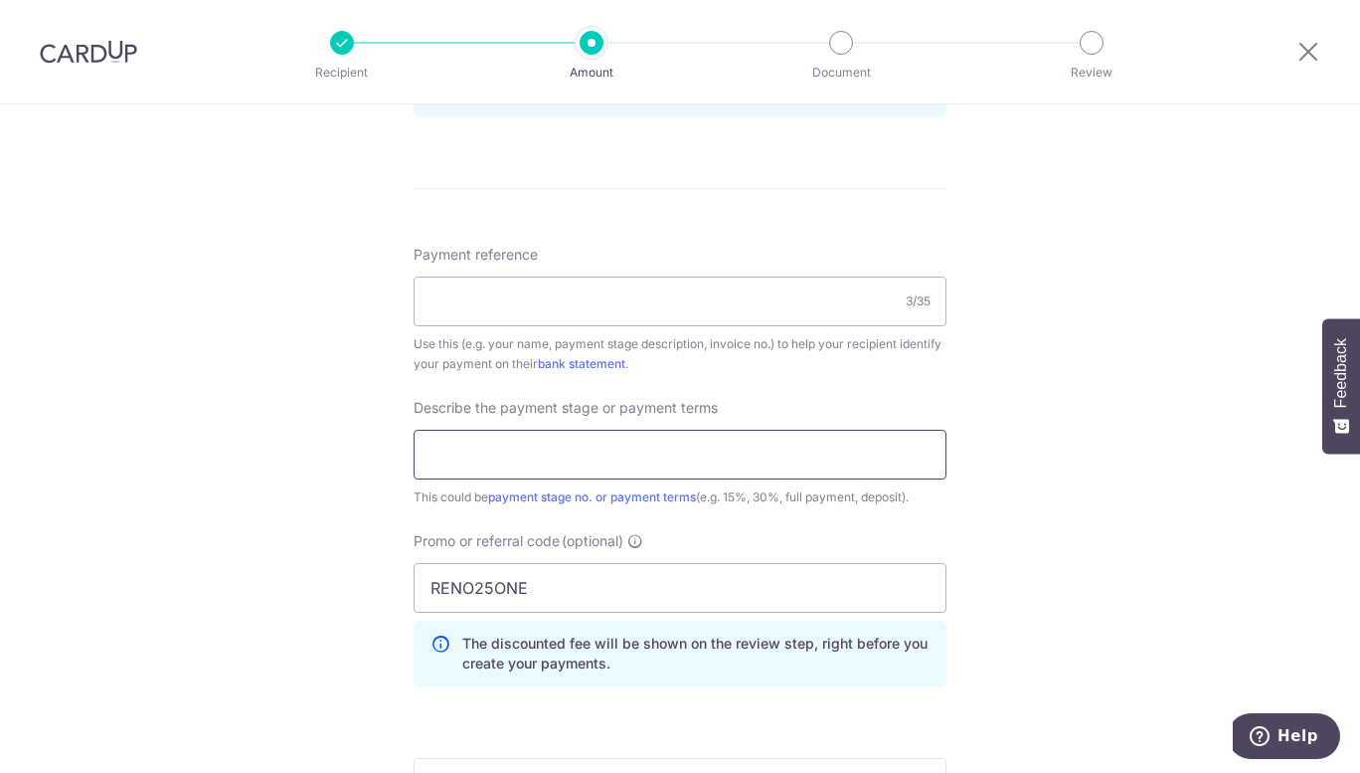
paste input "35%"
type input "35%"
click at [735, 266] on div "Payment reference 3/35 Use this (e.g. your name, payment stage description, inv…" at bounding box center [680, 309] width 533 height 129
click at [740, 291] on input "Payment reference" at bounding box center [680, 301] width 533 height 50
paste input "DT25-07-Q1001R4"
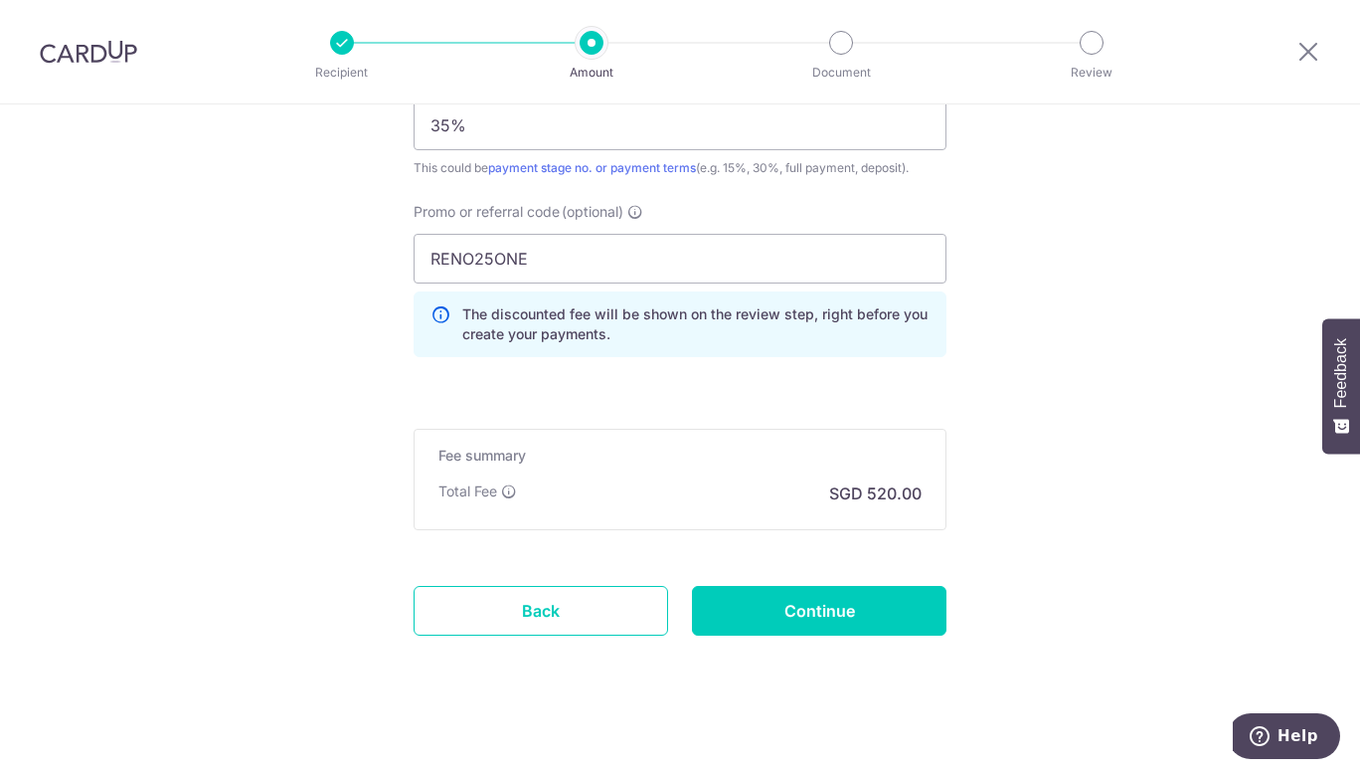
scroll to position [1435, 0]
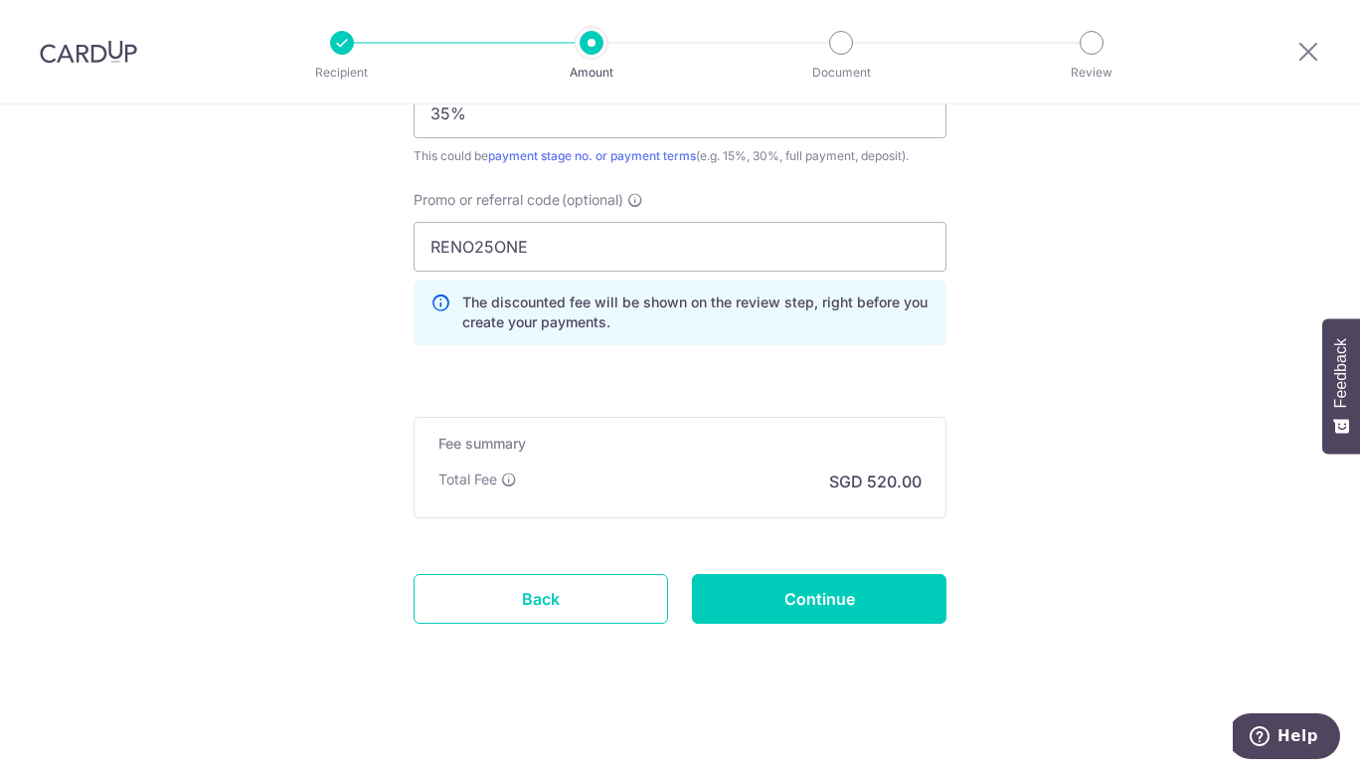
type input "DT25-07-Q1001R4"
click at [880, 599] on input "Continue" at bounding box center [819, 599] width 255 height 50
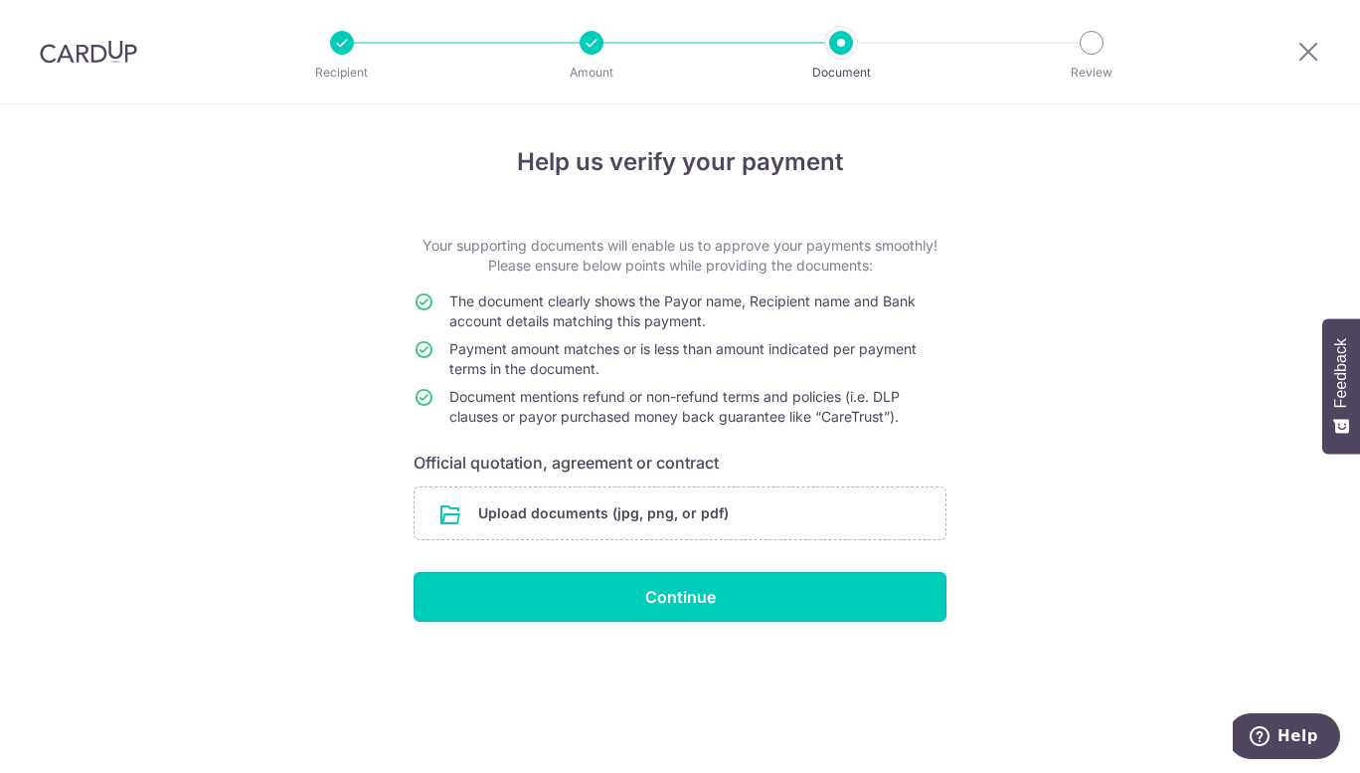
click at [636, 588] on input "Continue" at bounding box center [680, 597] width 533 height 50
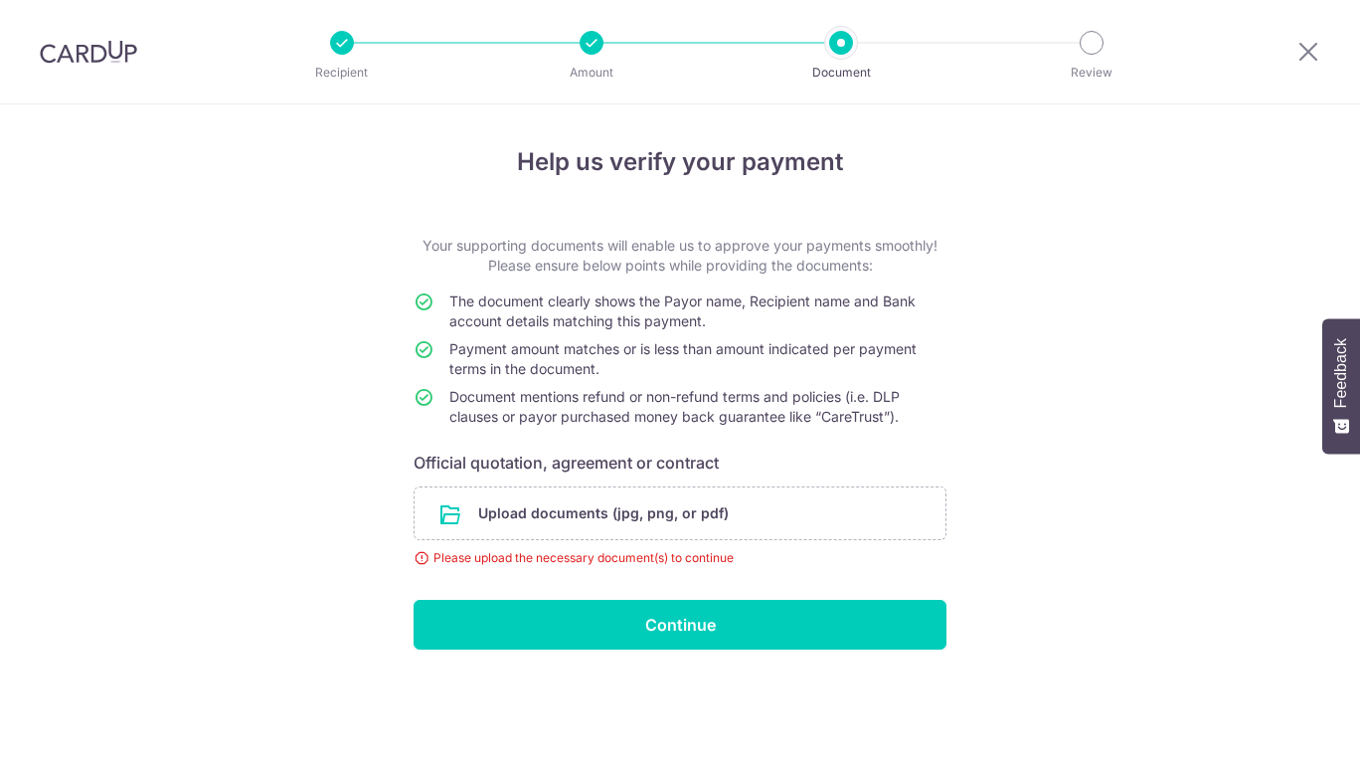
click at [643, 468] on h6 "Official quotation, agreement or contract" at bounding box center [680, 462] width 533 height 24
click at [647, 505] on input "file" at bounding box center [680, 513] width 531 height 52
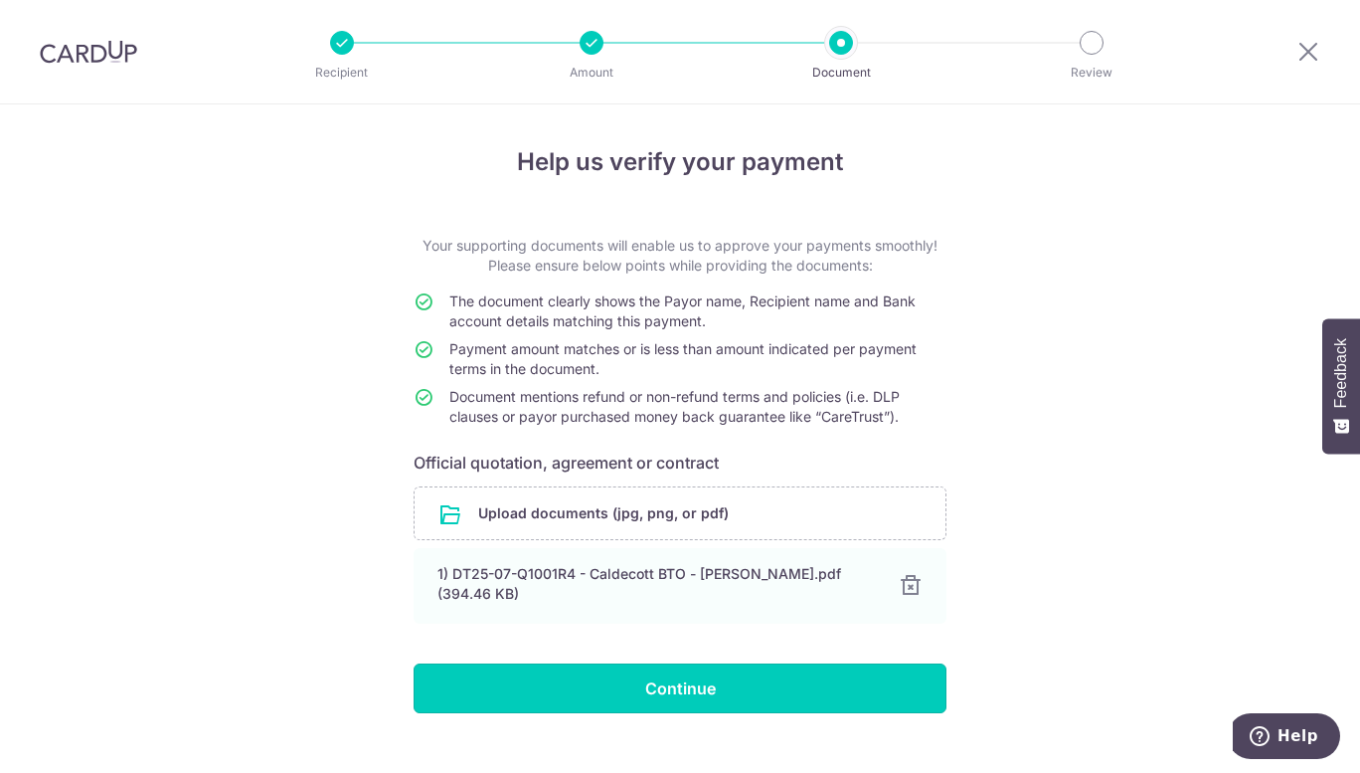
click at [738, 676] on input "Continue" at bounding box center [680, 688] width 533 height 50
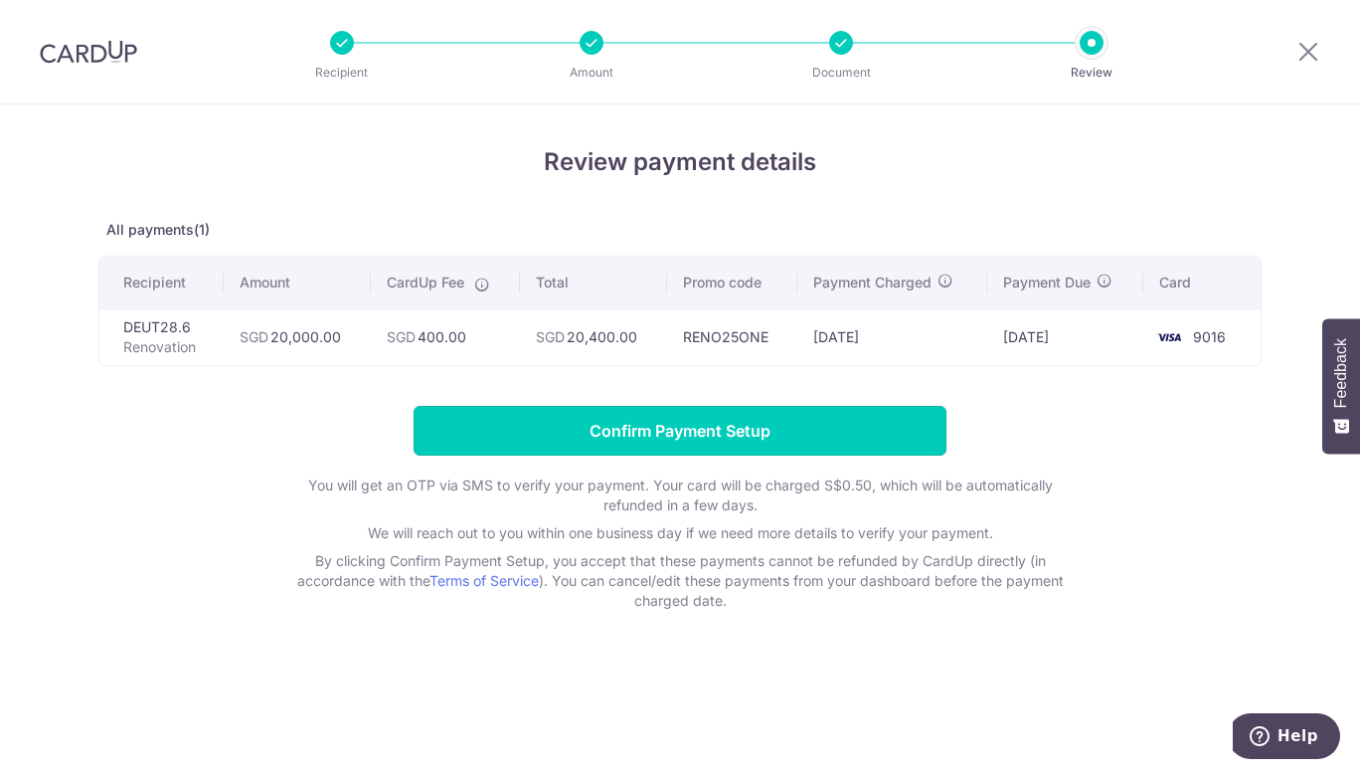
click at [715, 423] on input "Confirm Payment Setup" at bounding box center [680, 431] width 533 height 50
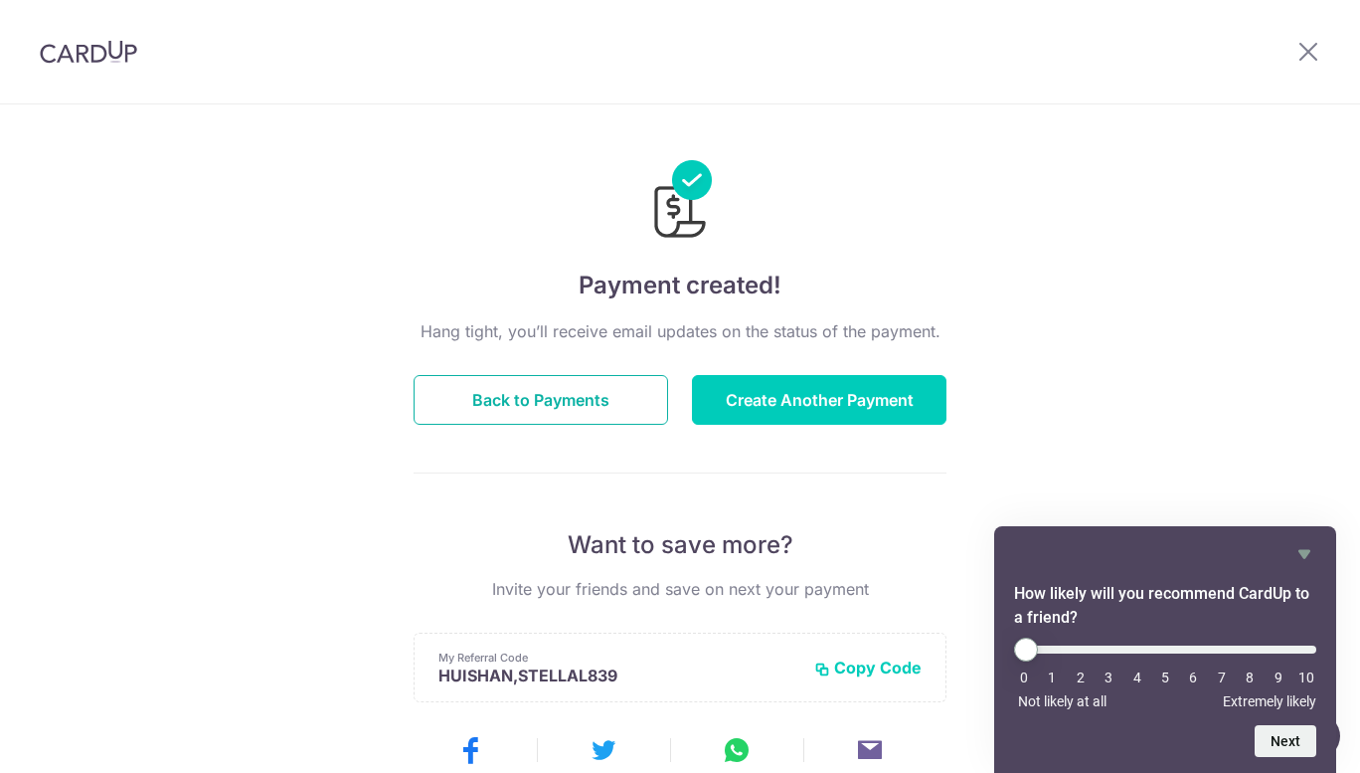
click at [597, 388] on button "Back to Payments" at bounding box center [541, 400] width 255 height 50
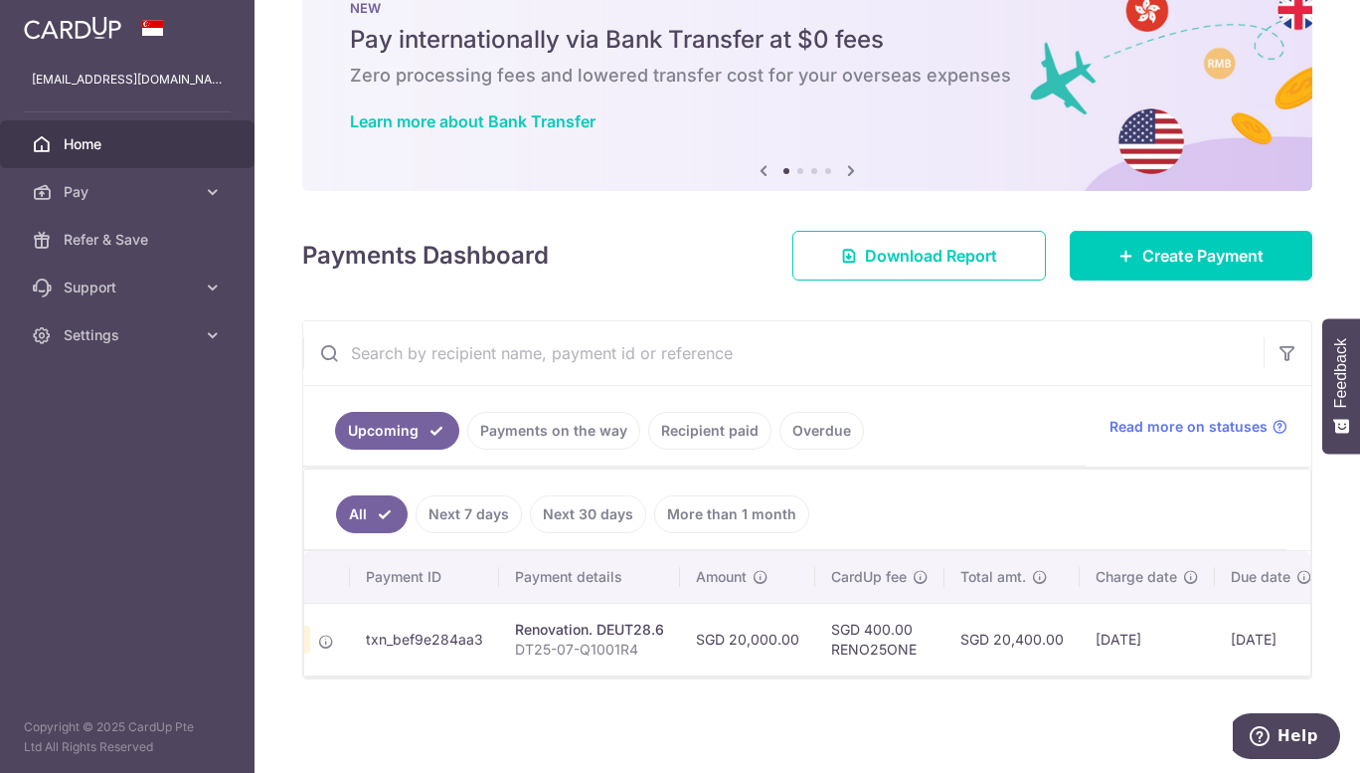
scroll to position [0, 287]
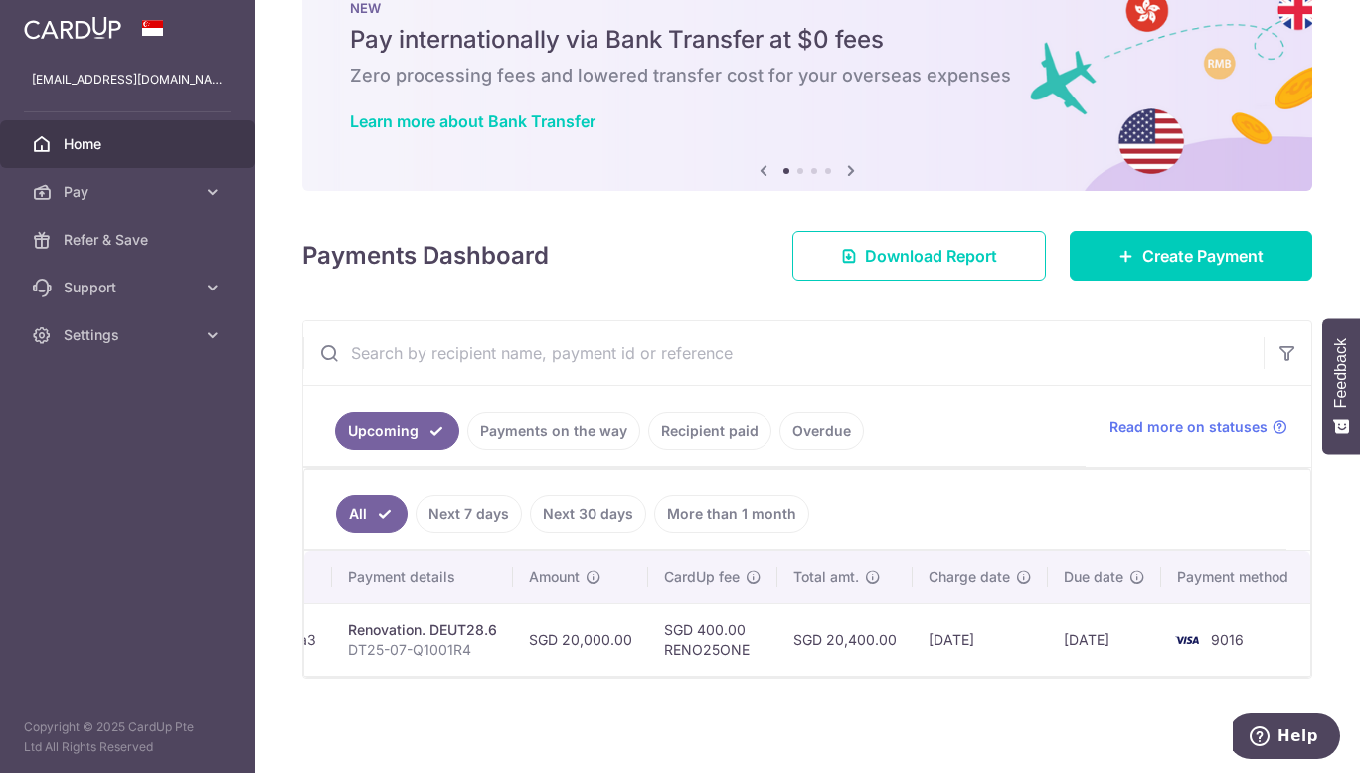
click at [595, 618] on td "SGD 20,000.00" at bounding box center [580, 639] width 135 height 73
copy tr "SGD 20,000.00"
